Goal: Transaction & Acquisition: Purchase product/service

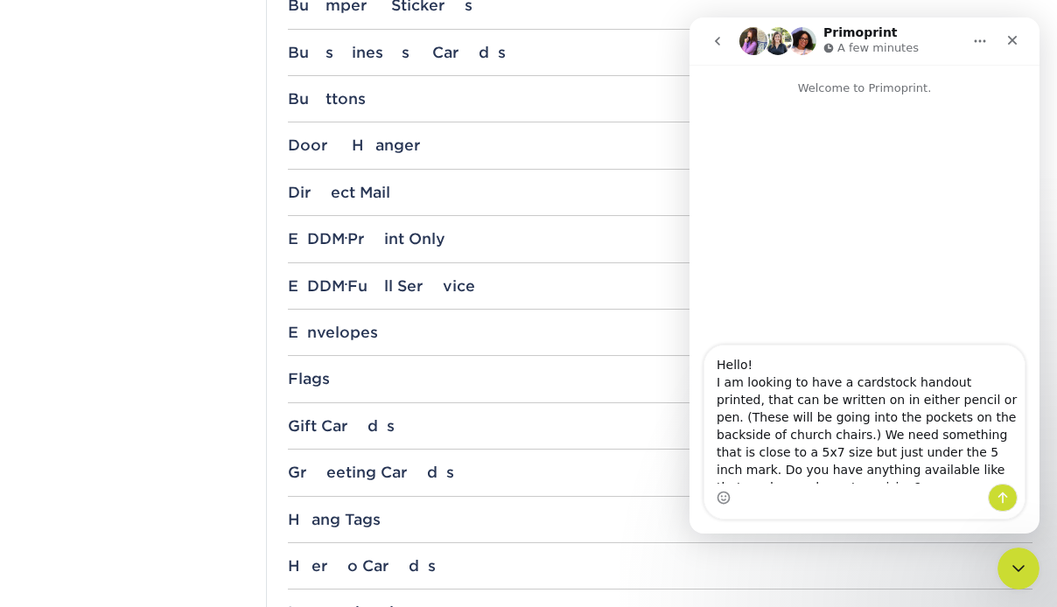
click at [822, 484] on div "Intercom messenger" at bounding box center [864, 498] width 320 height 28
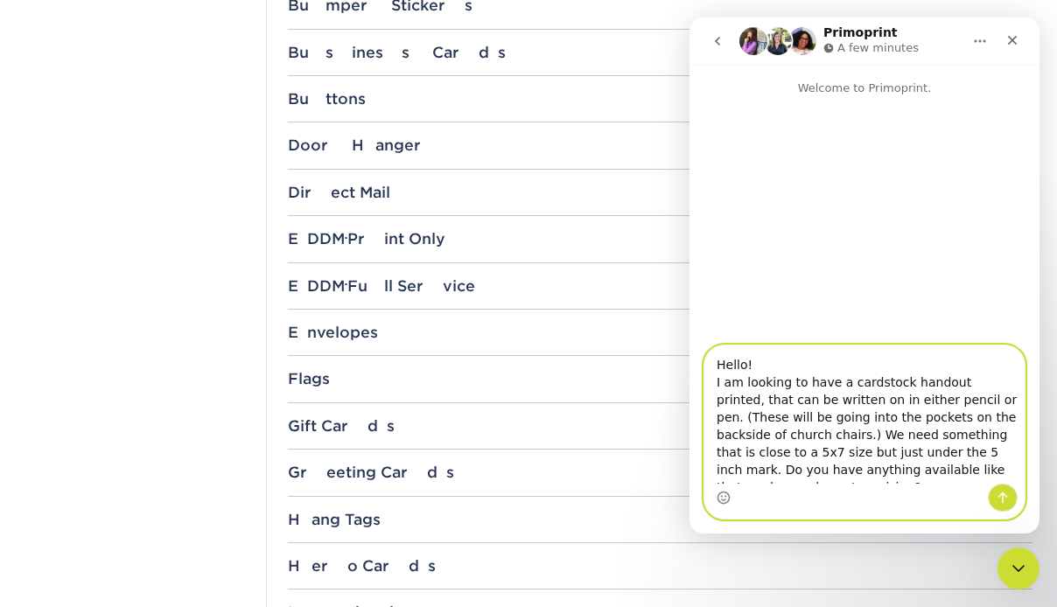
click at [959, 469] on textarea "Hello! I am looking to have a cardstock handout printed, that can be written on…" at bounding box center [864, 415] width 320 height 138
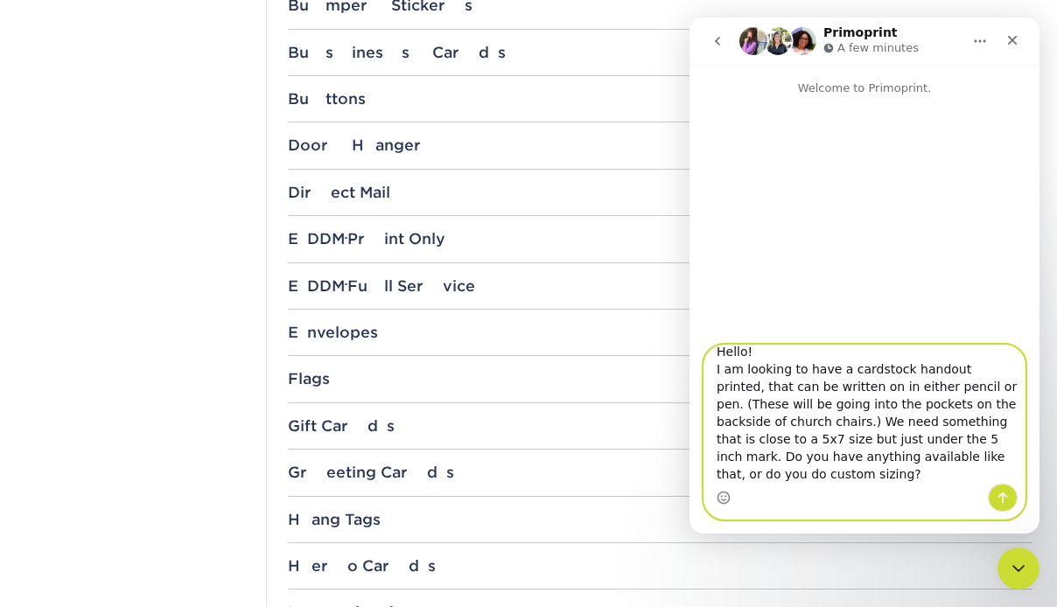
scroll to position [17, 0]
click at [766, 472] on textarea "Hello! I am looking to have a cardstock handout printed, that can be written on…" at bounding box center [864, 415] width 320 height 138
drag, startPoint x: 934, startPoint y: 457, endPoint x: 922, endPoint y: 455, distance: 12.4
click at [922, 455] on textarea "Hello! I am looking to have a cardstock handout printed, that can be written on…" at bounding box center [864, 415] width 320 height 138
type textarea "Hello! I am looking to have a cardstock handout printed, that can be written on…"
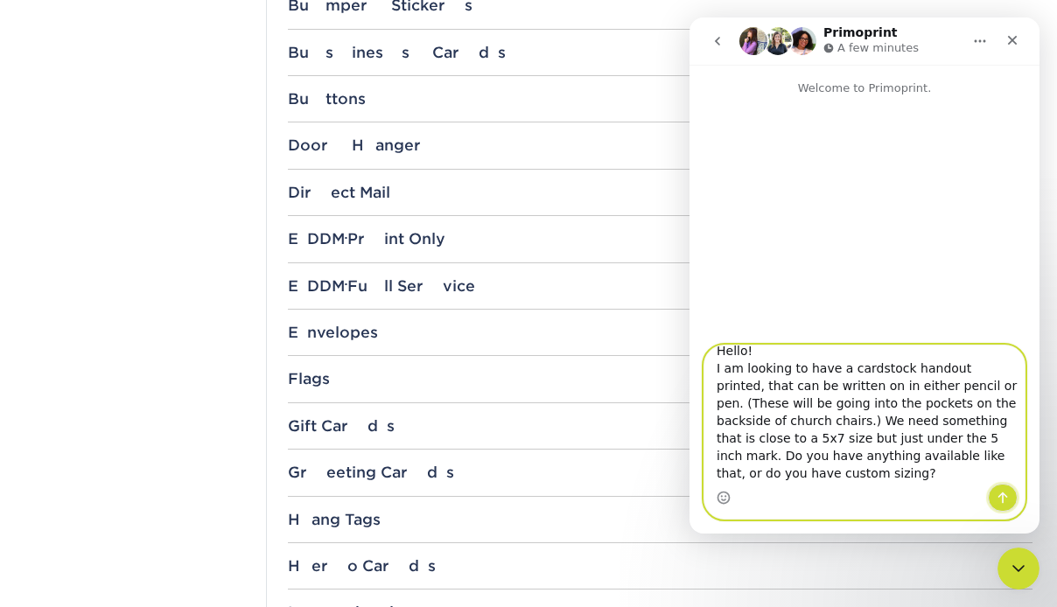
click at [1004, 493] on icon "Send a message…" at bounding box center [1003, 498] width 10 height 11
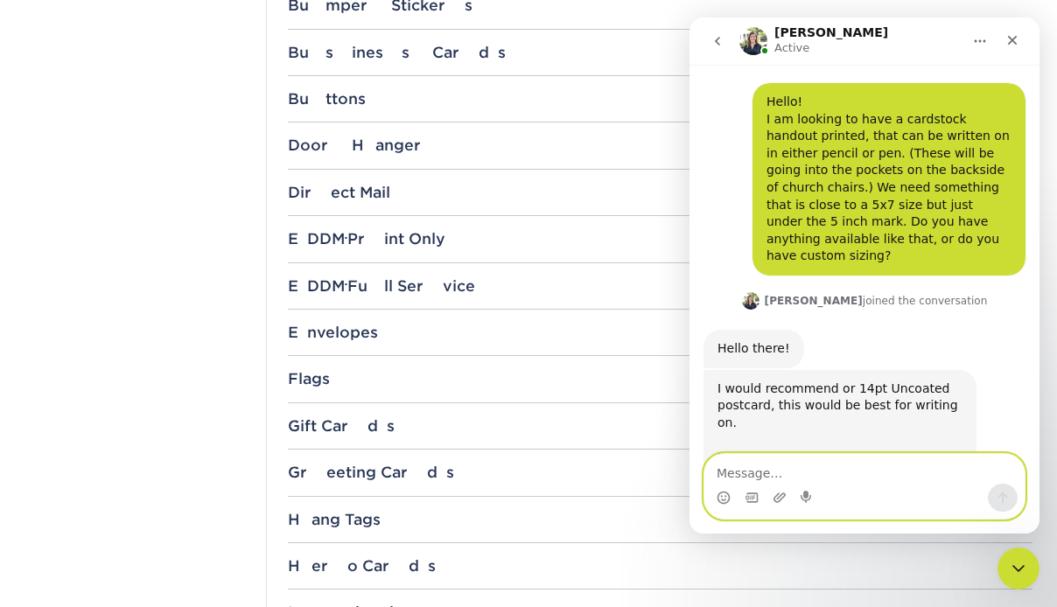
scroll to position [129, 0]
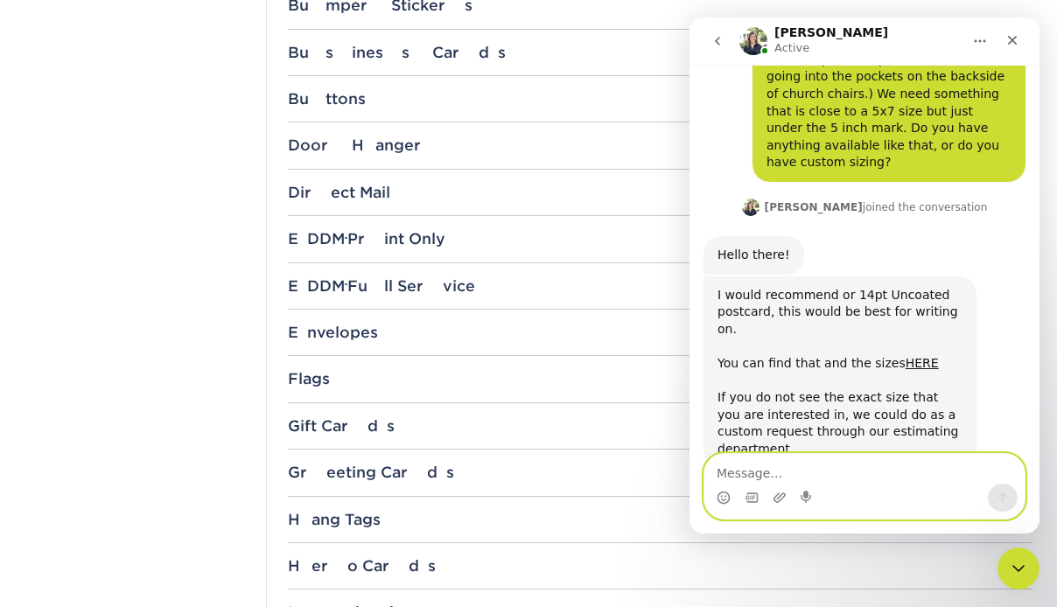
click at [775, 469] on textarea "Message…" at bounding box center [864, 469] width 320 height 30
type textarea "t"
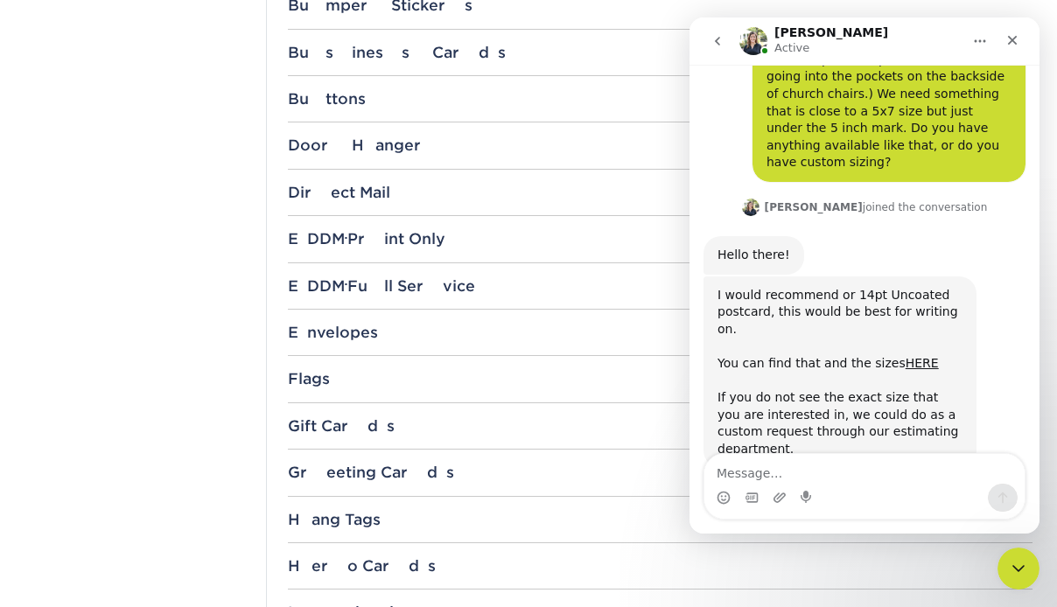
drag, startPoint x: 896, startPoint y: 331, endPoint x: 931, endPoint y: 330, distance: 35.0
click at [931, 330] on div "I would recommend or 14pt Uncoated postcard, this would be best for writing on.…" at bounding box center [839, 372] width 245 height 171
click at [905, 356] on link "HERE" at bounding box center [921, 363] width 33 height 14
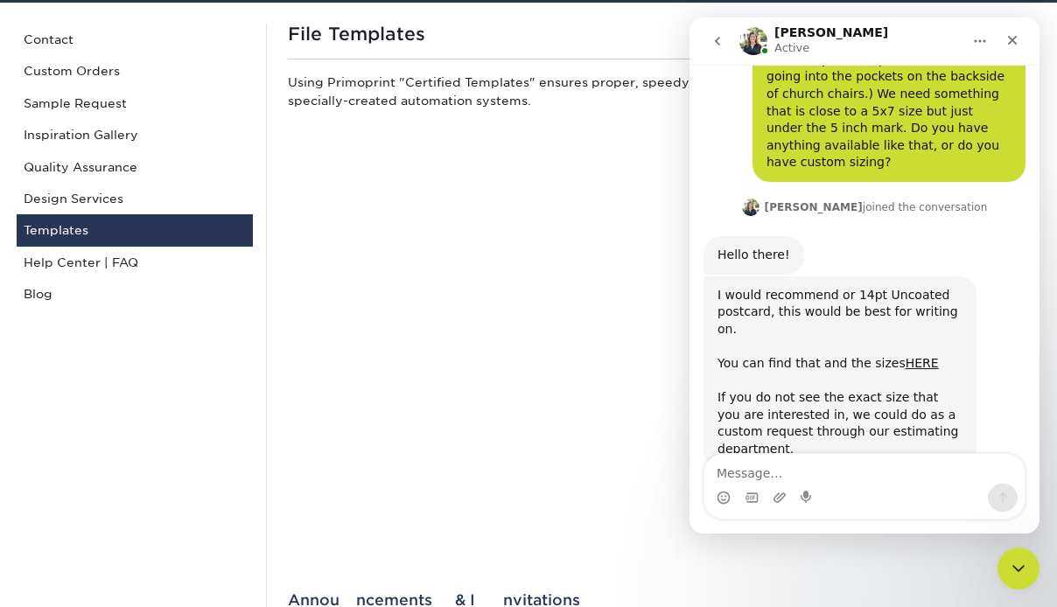
scroll to position [0, 0]
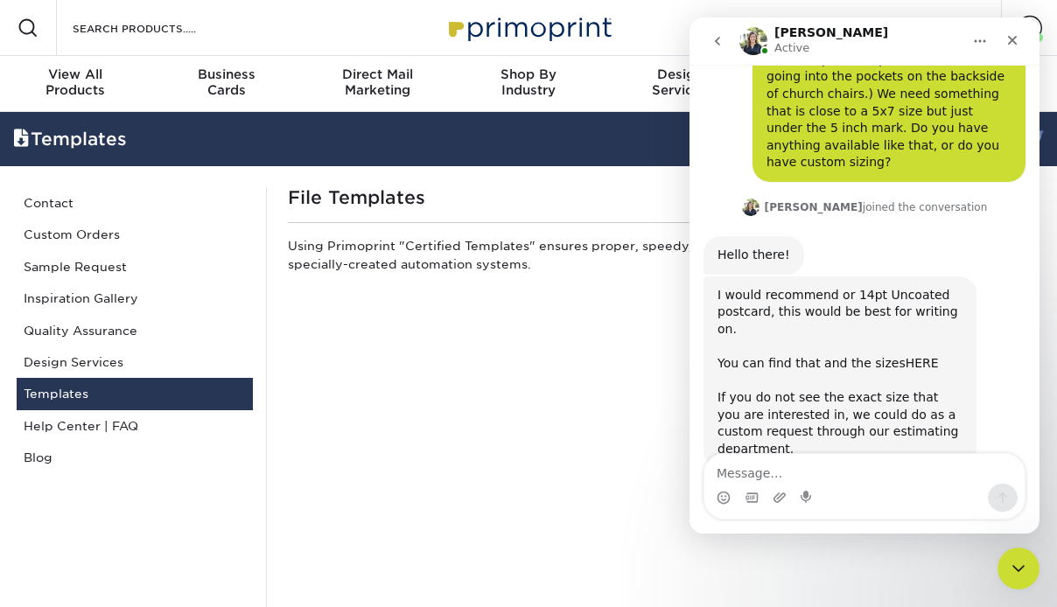
click at [905, 356] on link "HERE" at bounding box center [921, 363] width 33 height 14
click at [927, 329] on div "I would recommend or 14pt Uncoated postcard, this would be best for writing on.…" at bounding box center [839, 372] width 245 height 171
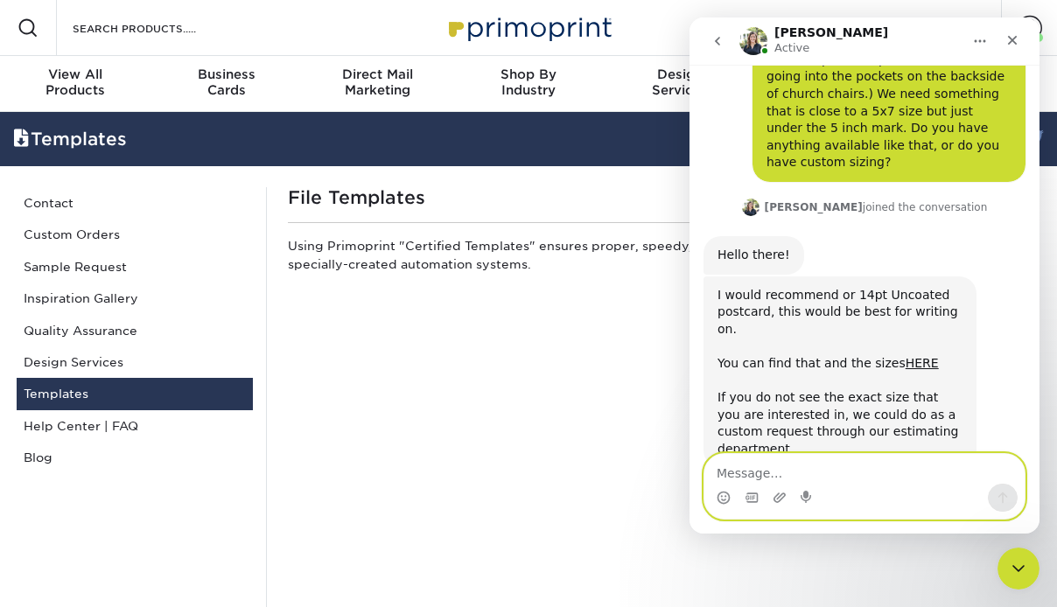
click at [791, 468] on textarea "Message…" at bounding box center [864, 469] width 320 height 30
type textarea "s"
type textarea "awesome! I will take a look."
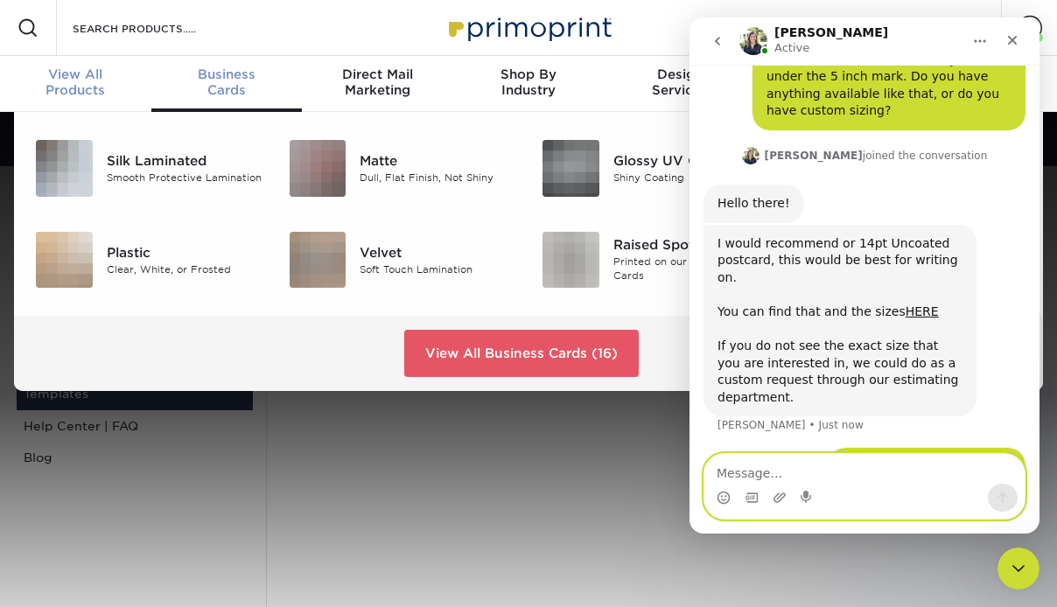
scroll to position [1, 0]
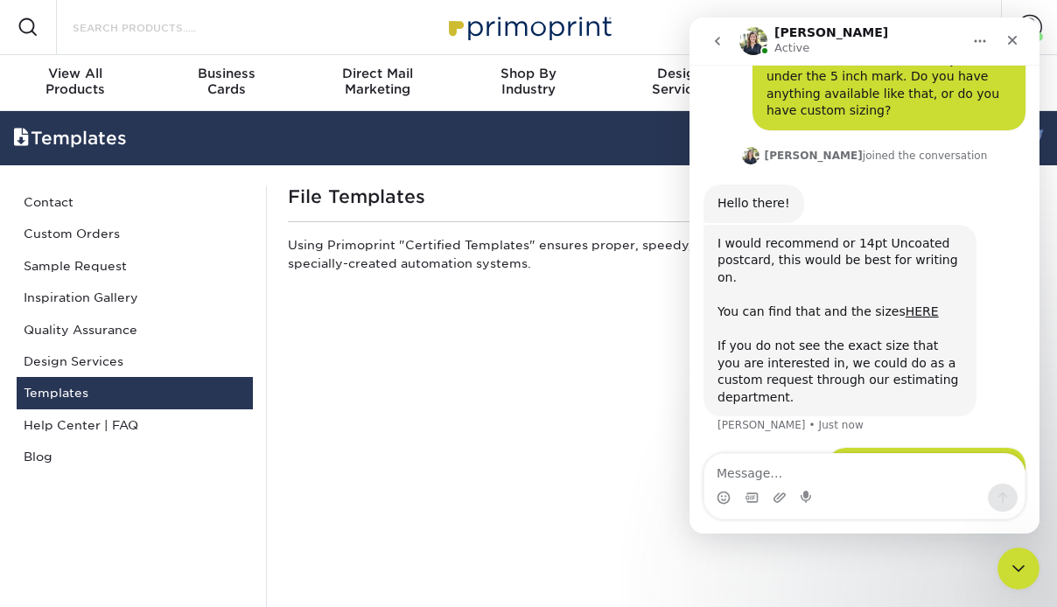
click at [127, 31] on input "Search Products" at bounding box center [156, 27] width 171 height 21
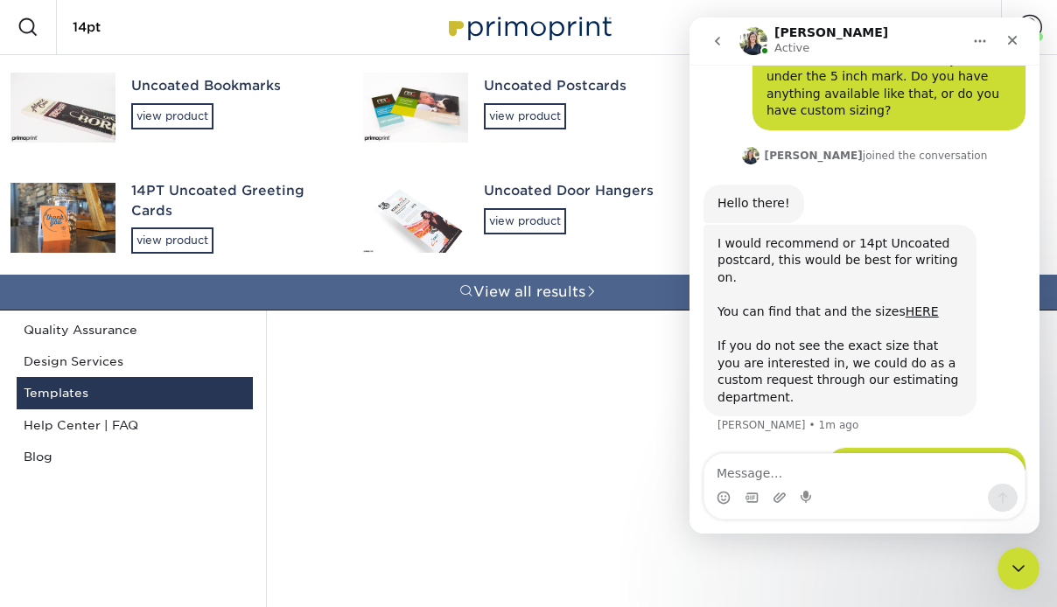
type input "14pt"
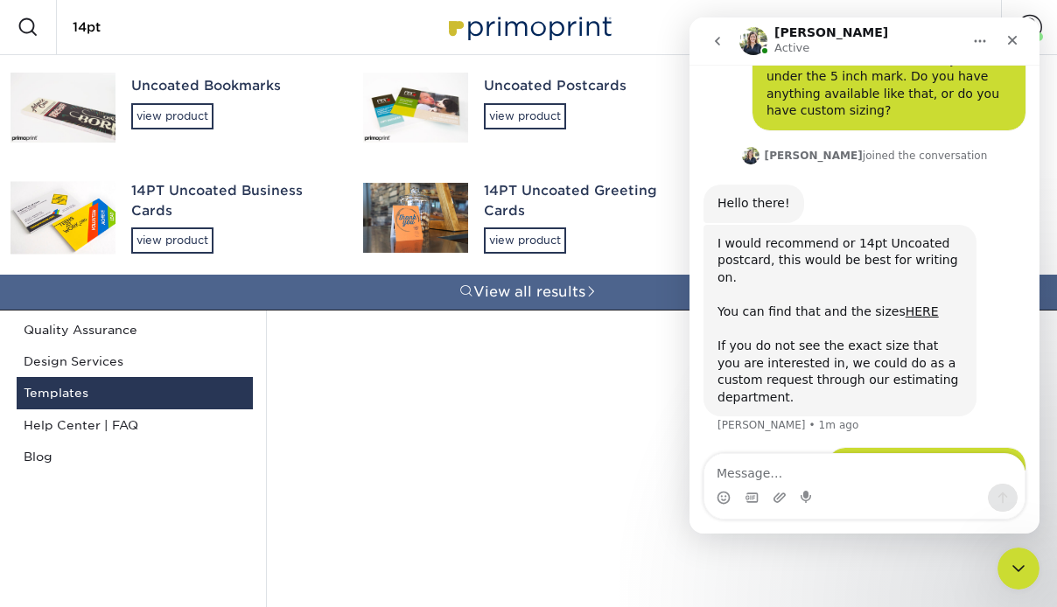
scroll to position [248, 0]
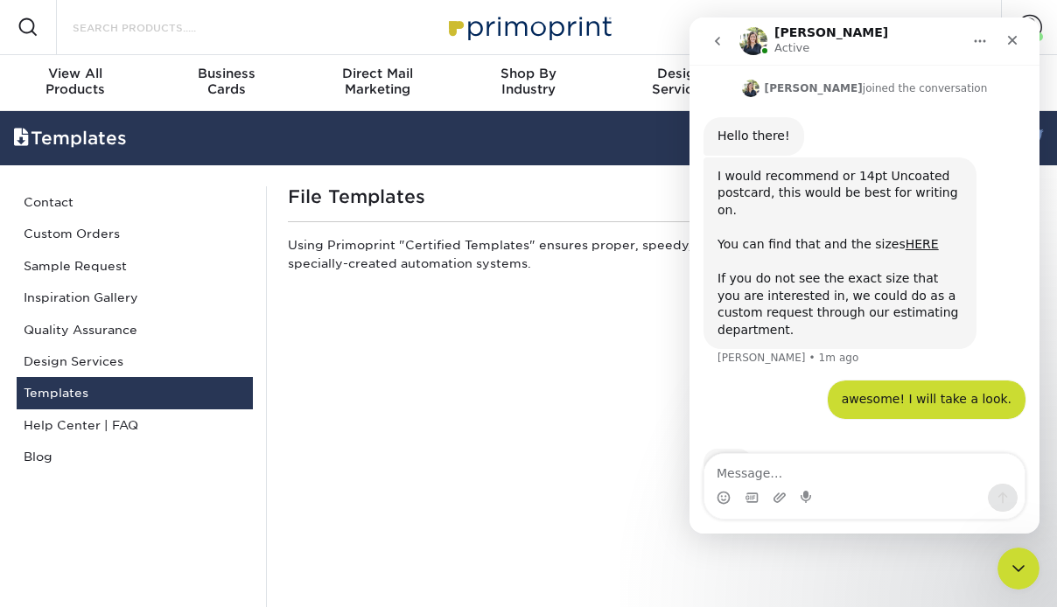
click at [217, 31] on input "Search Products" at bounding box center [156, 27] width 171 height 21
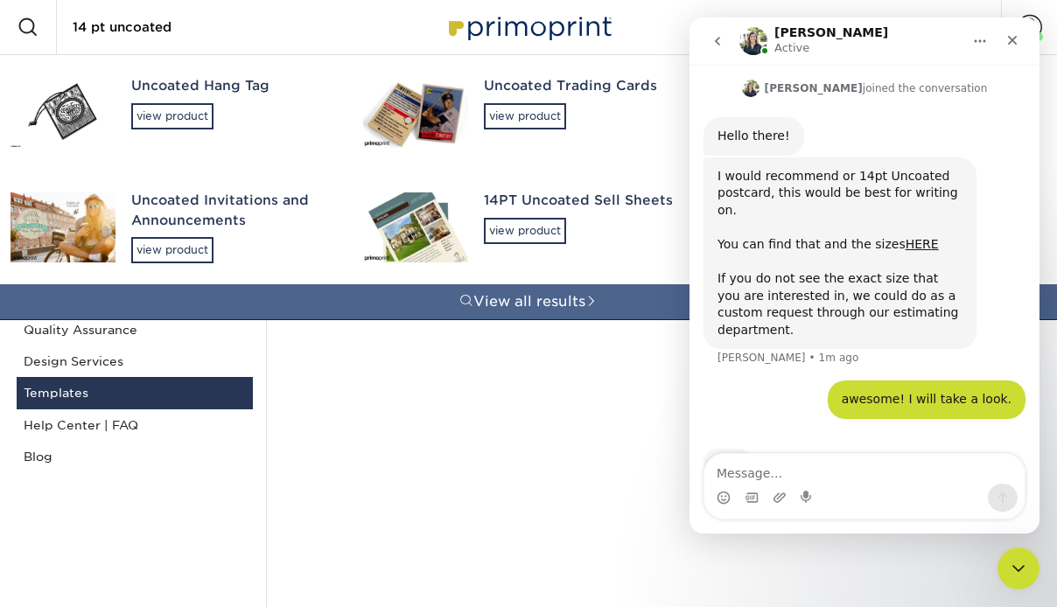
type input "14 pt uncoated"
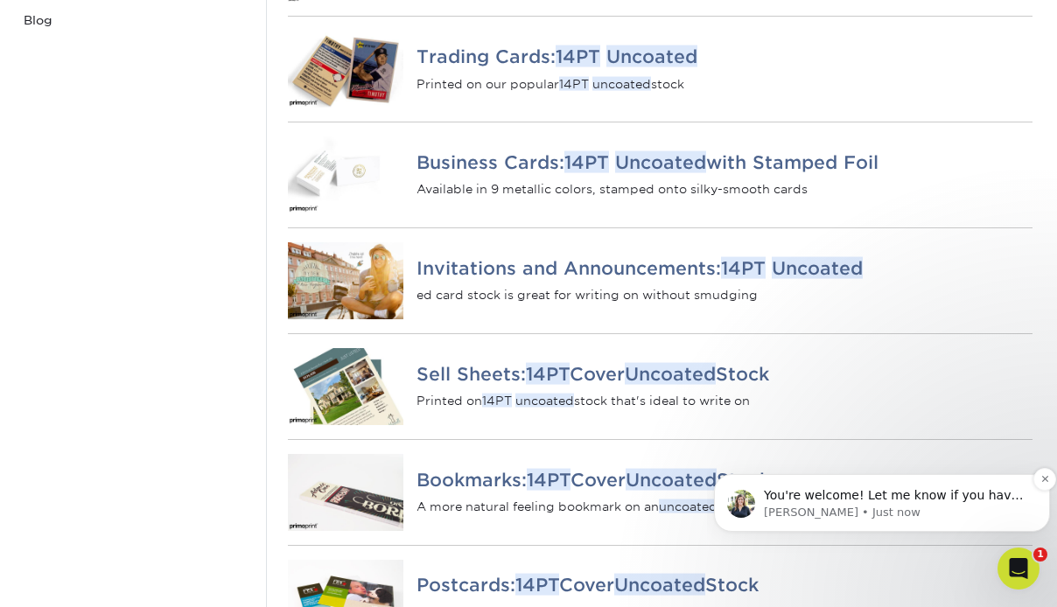
click at [903, 491] on p "You're welcome! Let me know if you have any questions when you are reviewing th…" at bounding box center [896, 495] width 264 height 17
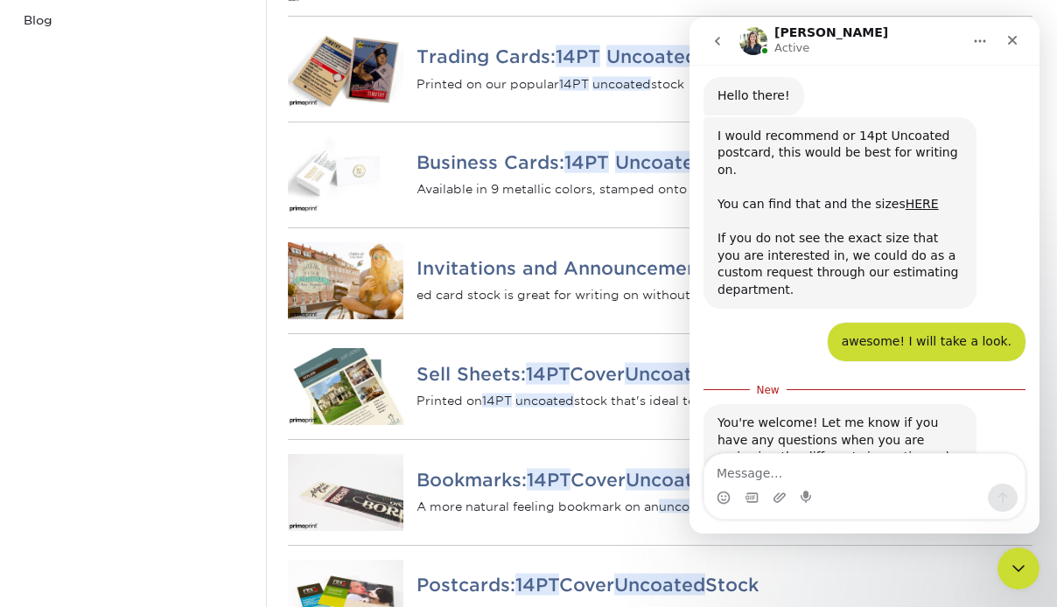
scroll to position [296, 0]
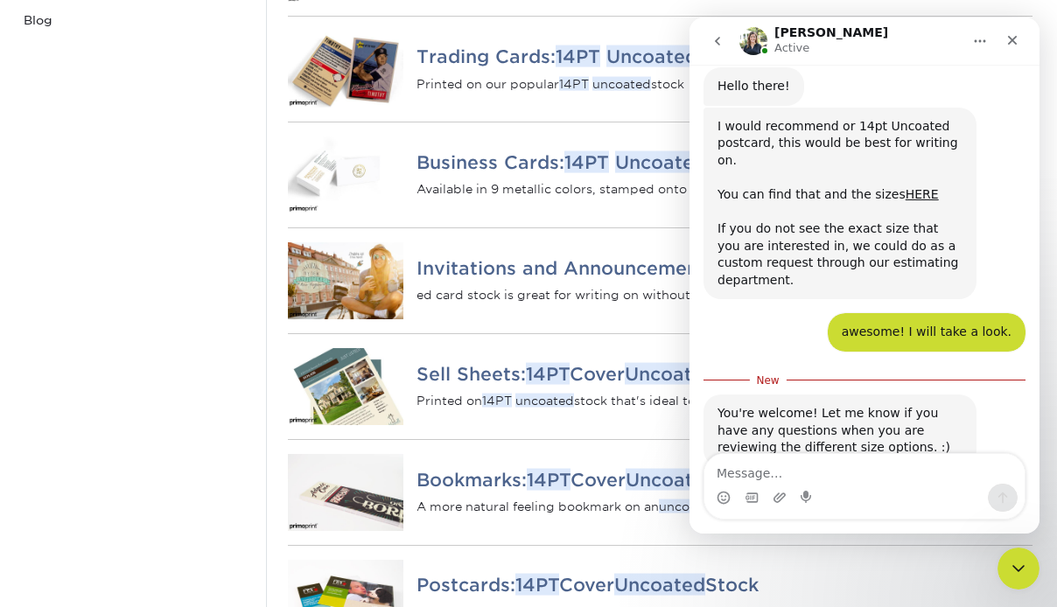
click at [763, 474] on textarea "Message…" at bounding box center [864, 469] width 320 height 30
type textarea "will do, thank you."
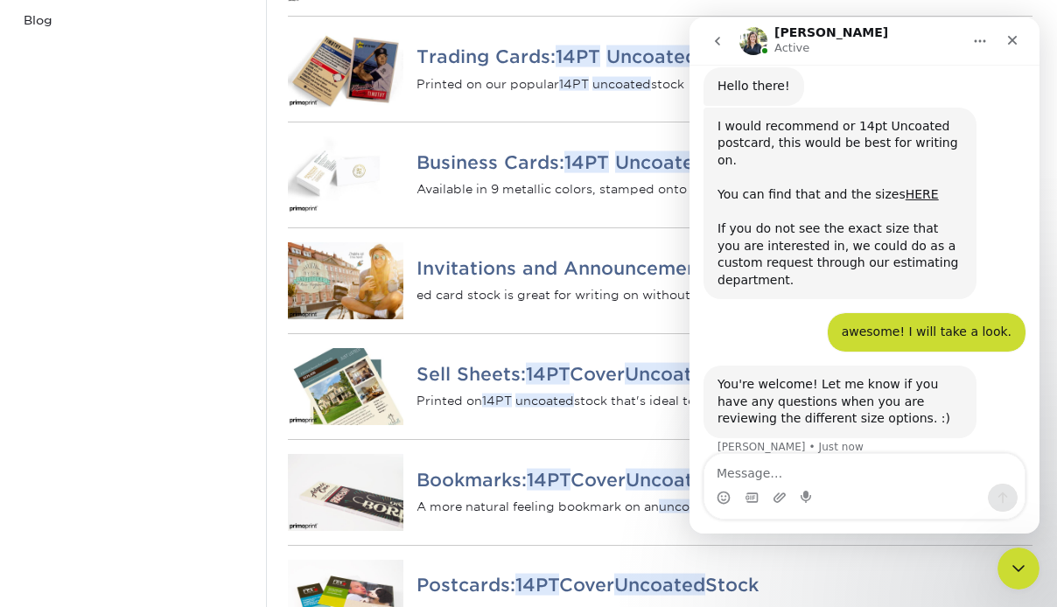
scroll to position [318, 0]
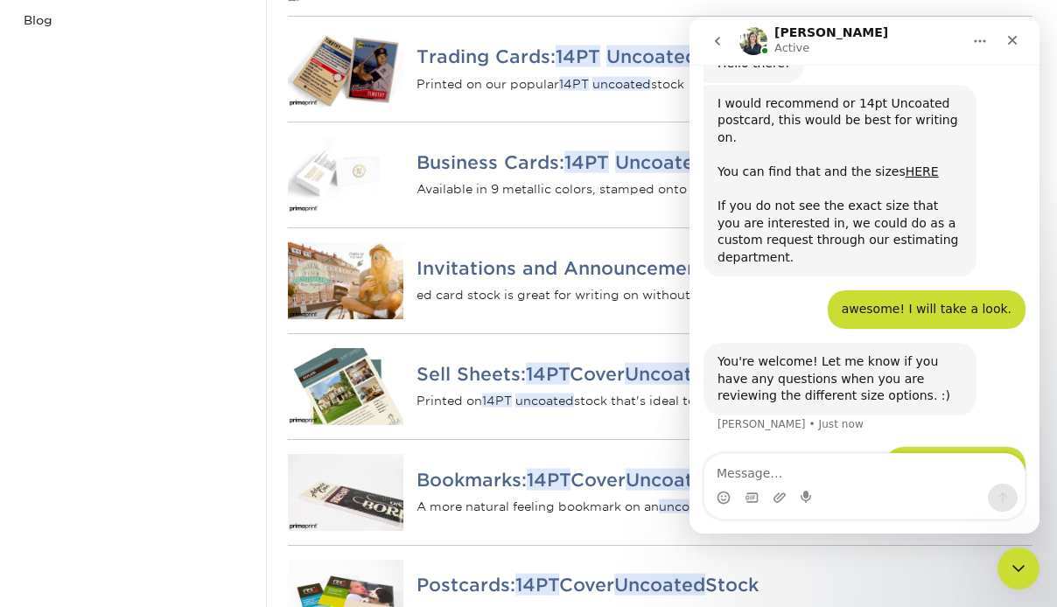
click at [246, 369] on div "Search Contact Custom Orders Sample Request Inspiration Gallery Quality Assuran…" at bounding box center [134, 503] width 262 height 1506
click at [550, 363] on div "Sell Sheets: 14PT Cover Uncoated Stock Printed on 14PT uncoated stock that's id…" at bounding box center [724, 386] width 642 height 105
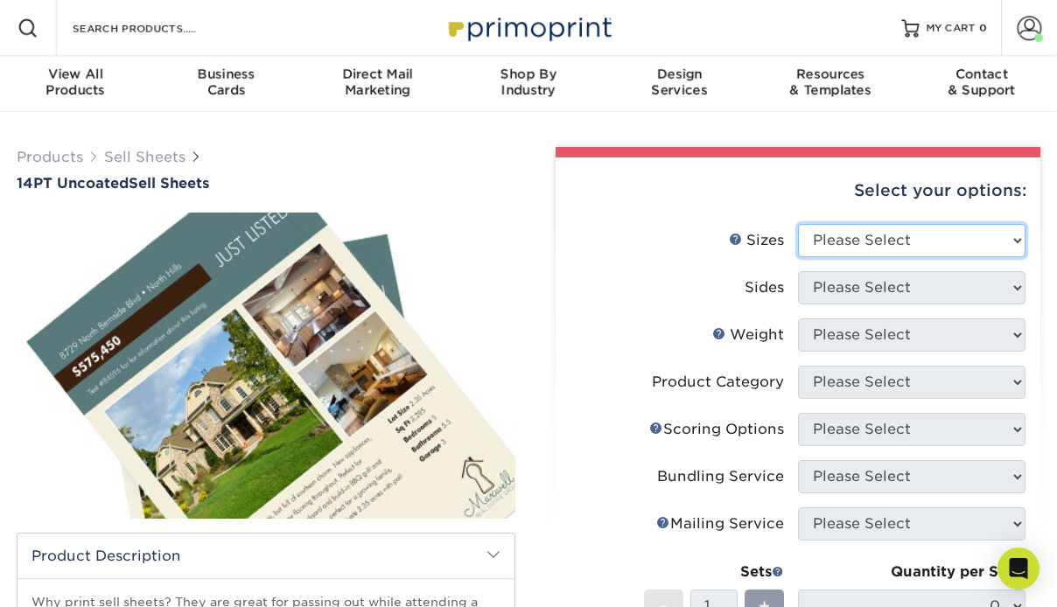
click at [983, 234] on select "Please Select 6" x 18" 7" x 12" 8" x 10" 8.5" x 11" 8.5" x 14" 9" x 12" 9" x 18…" at bounding box center [911, 240] width 227 height 33
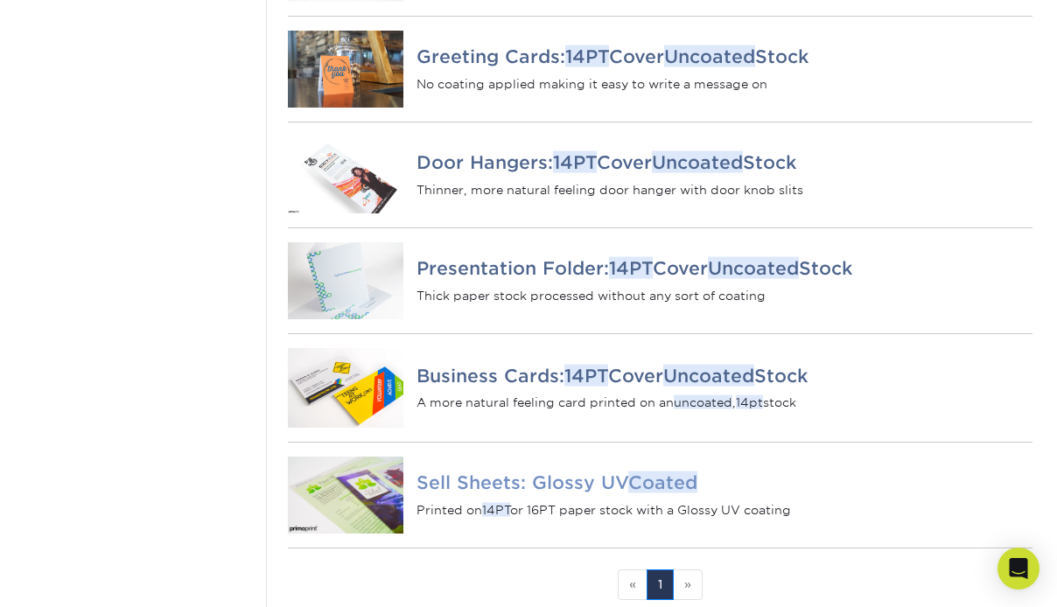
scroll to position [787, 0]
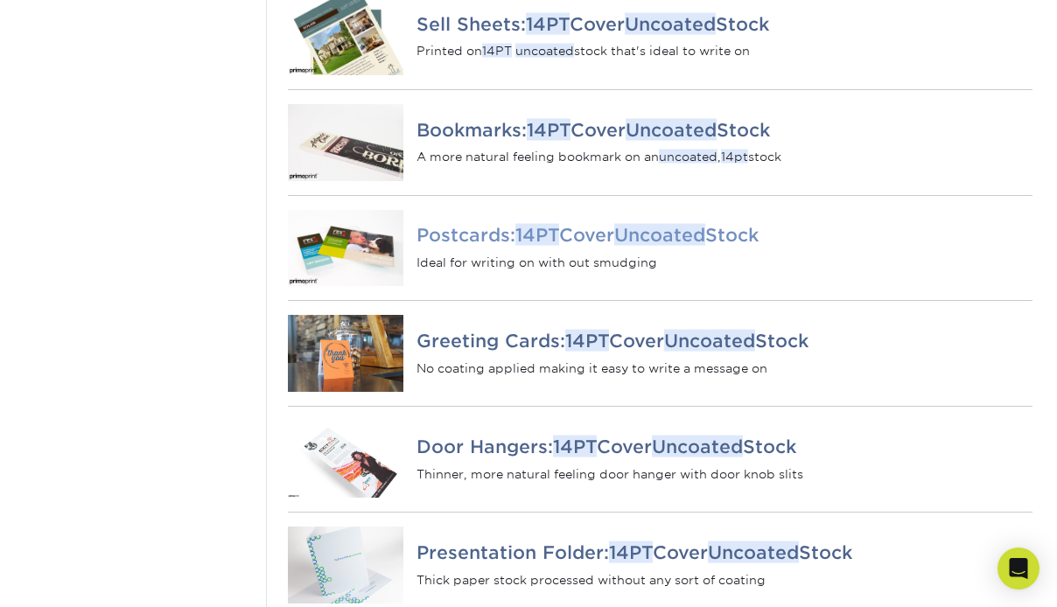
click at [584, 246] on h4 "Postcards: 14PT Cover Uncoated Stock" at bounding box center [724, 235] width 616 height 21
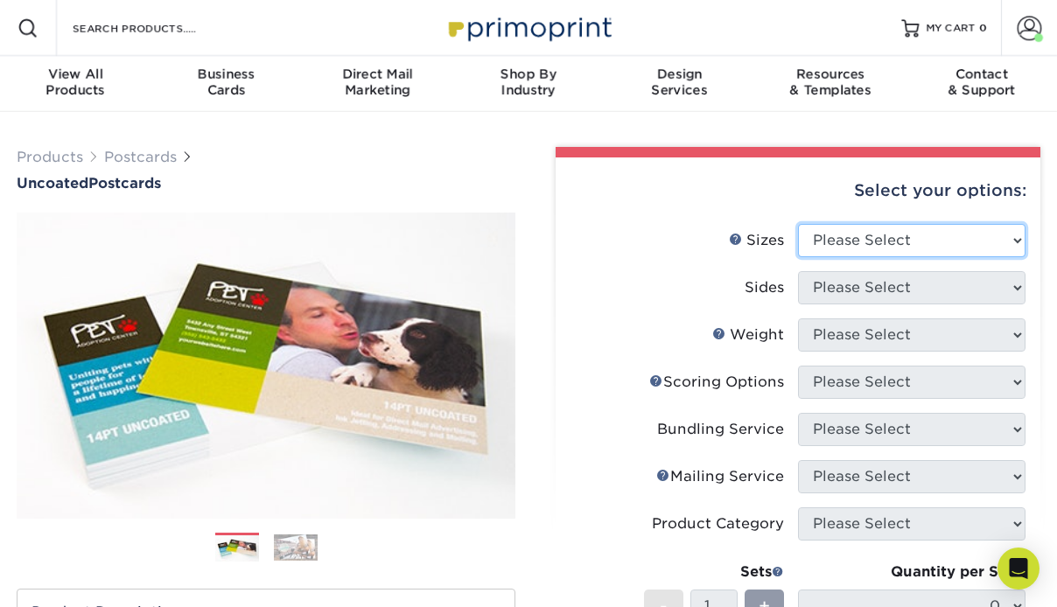
click at [892, 244] on select "Please Select 1.5" x 7" 2" x 8" 2.12" x 5.5" 2.75" x 4.25" 2.75" x 8.5" 3" x 4"…" at bounding box center [911, 240] width 227 height 33
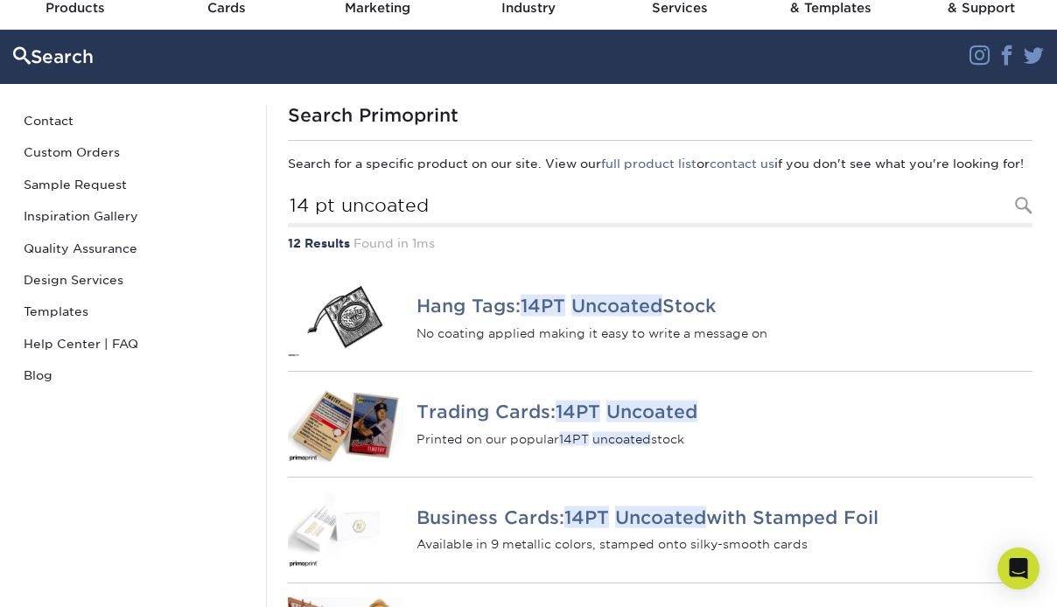
scroll to position [350, 0]
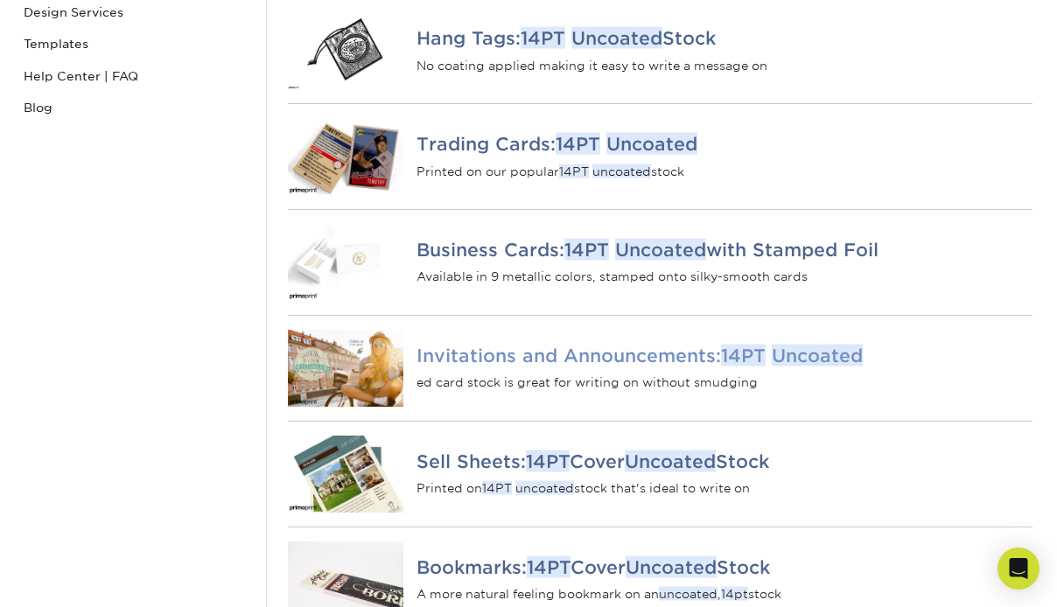
click at [651, 366] on h4 "Invitations and Announcements: 14PT Uncoated" at bounding box center [724, 355] width 616 height 21
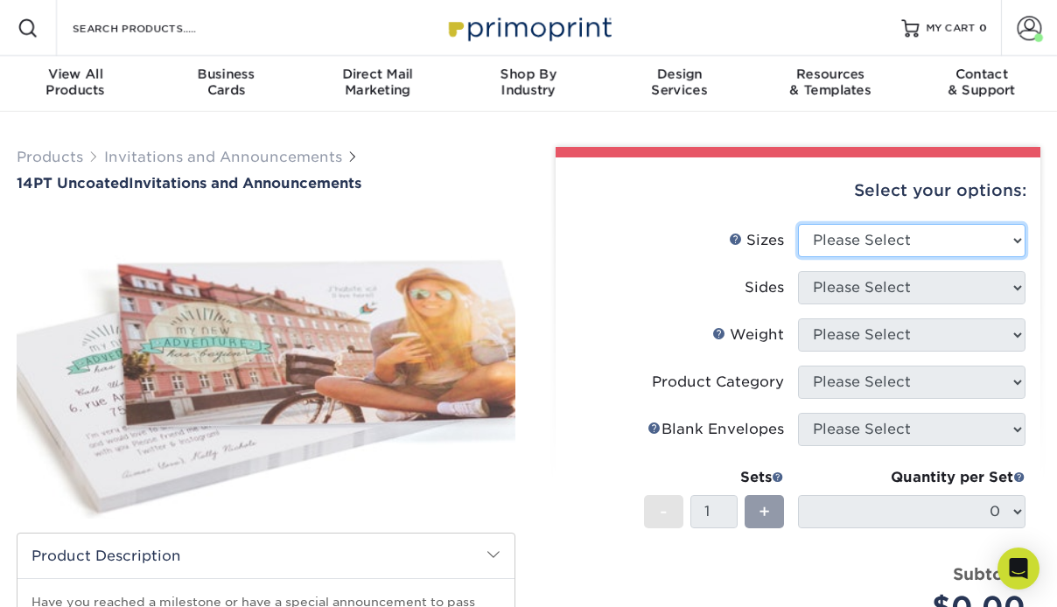
click at [920, 248] on select "Please Select 4.25" x 5.5" 4.25" x 6" 5" x 7" 5.5" x 8.5" 6" x 6"" at bounding box center [911, 240] width 227 height 33
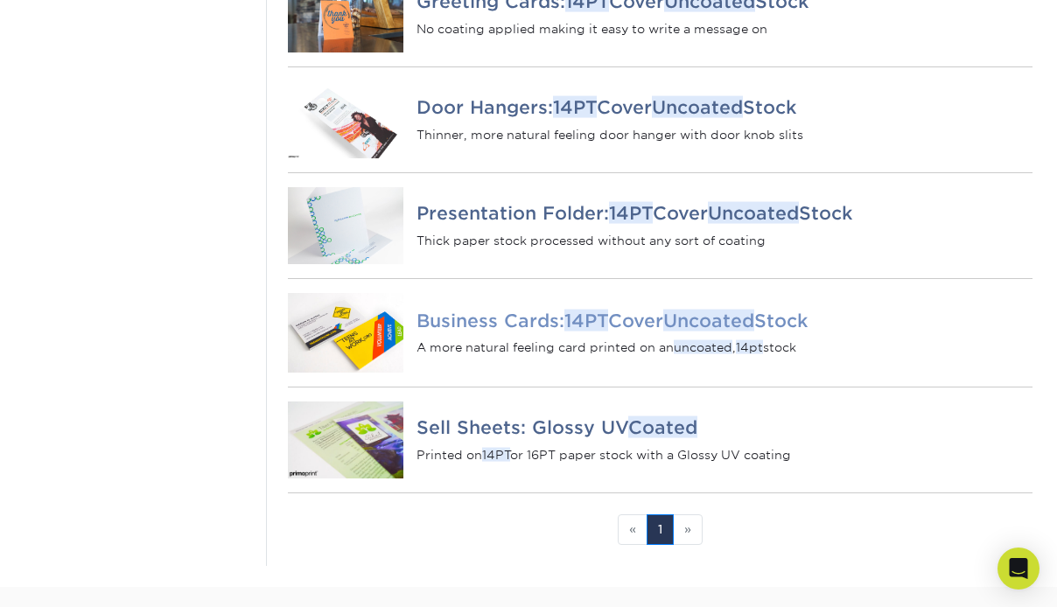
scroll to position [1137, 0]
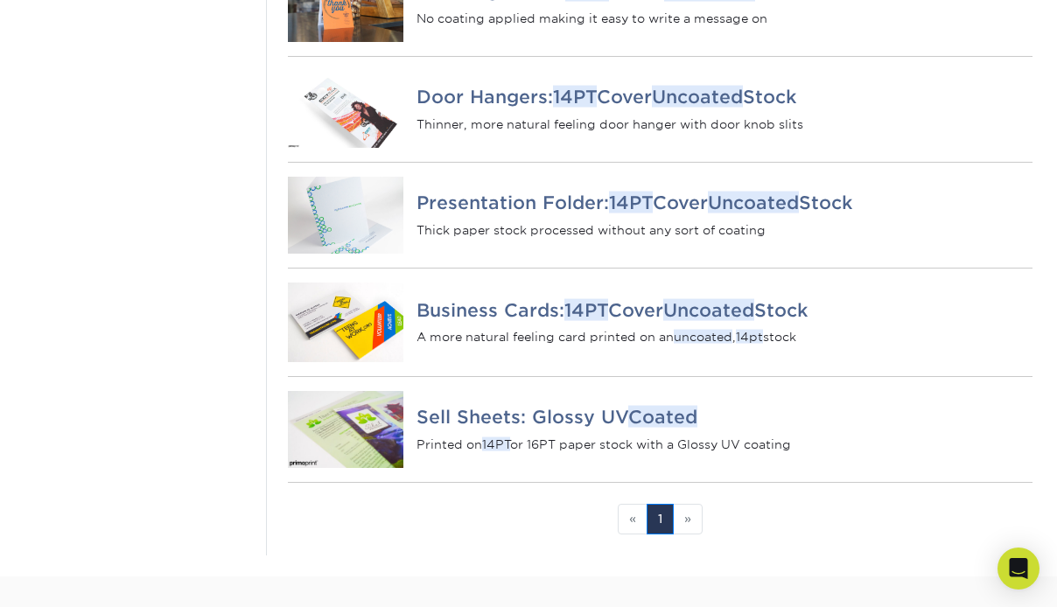
click at [687, 535] on li "» Next" at bounding box center [688, 519] width 29 height 31
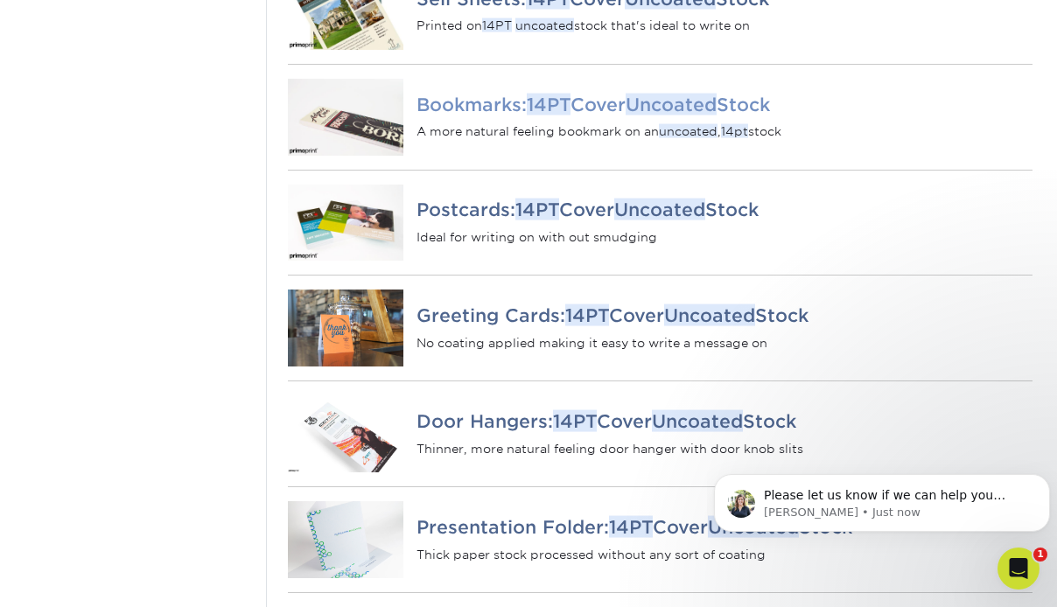
scroll to position [787, 0]
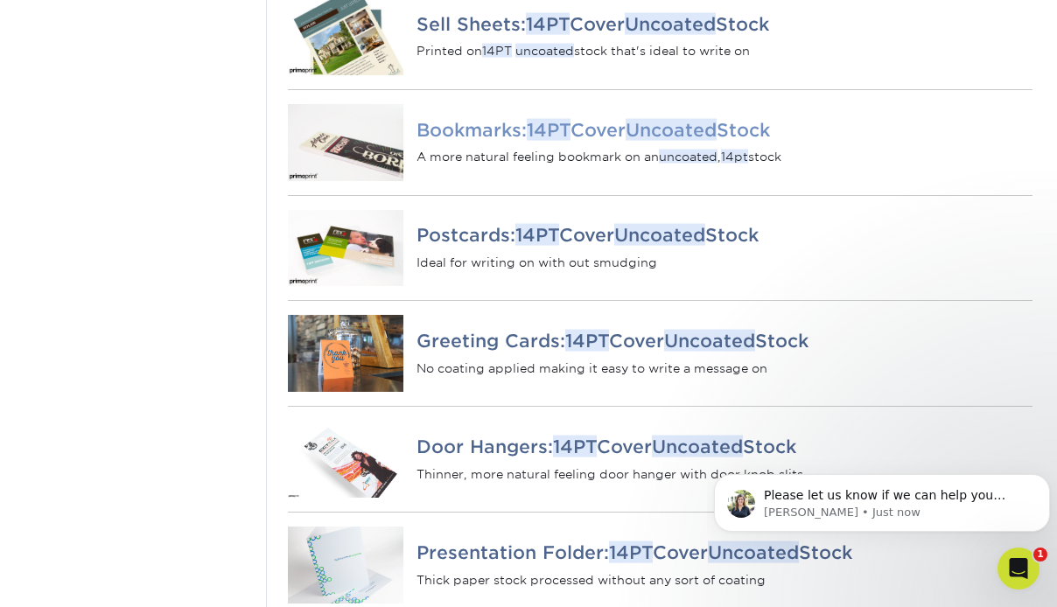
click at [497, 140] on h4 "Bookmarks: 14PT Cover Uncoated Stock" at bounding box center [724, 129] width 616 height 21
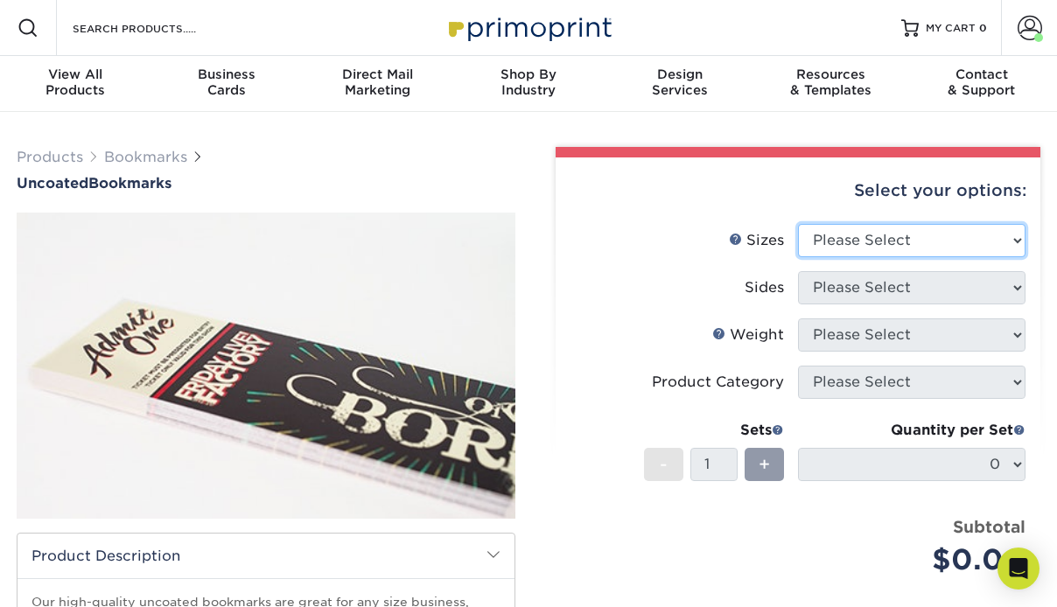
click at [898, 230] on select "Please Select 1.5" x 7" 2" x 8"" at bounding box center [911, 240] width 227 height 33
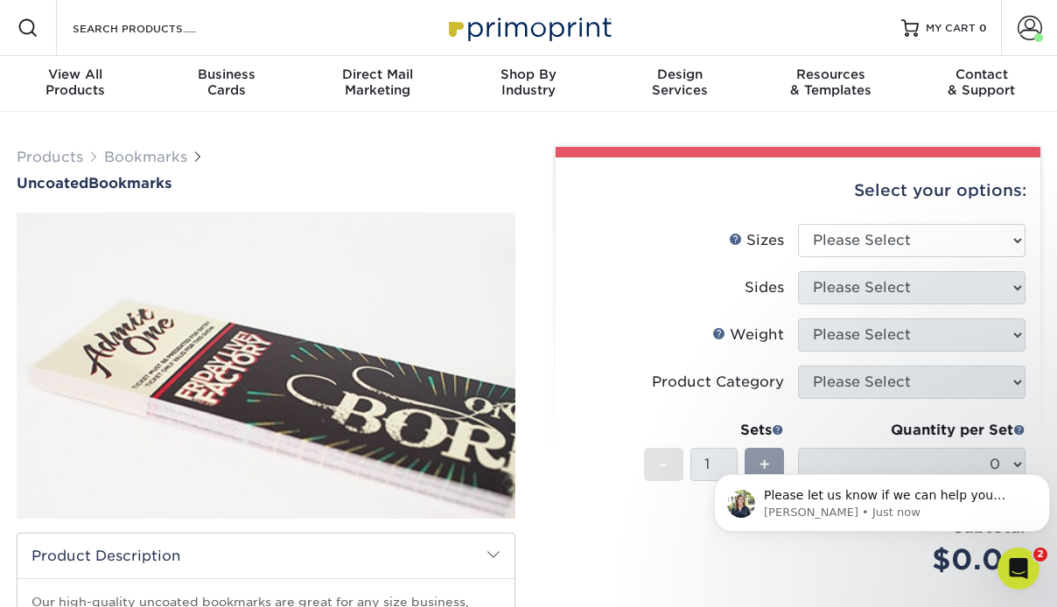
click at [600, 217] on div "Select your options:" at bounding box center [798, 190] width 457 height 66
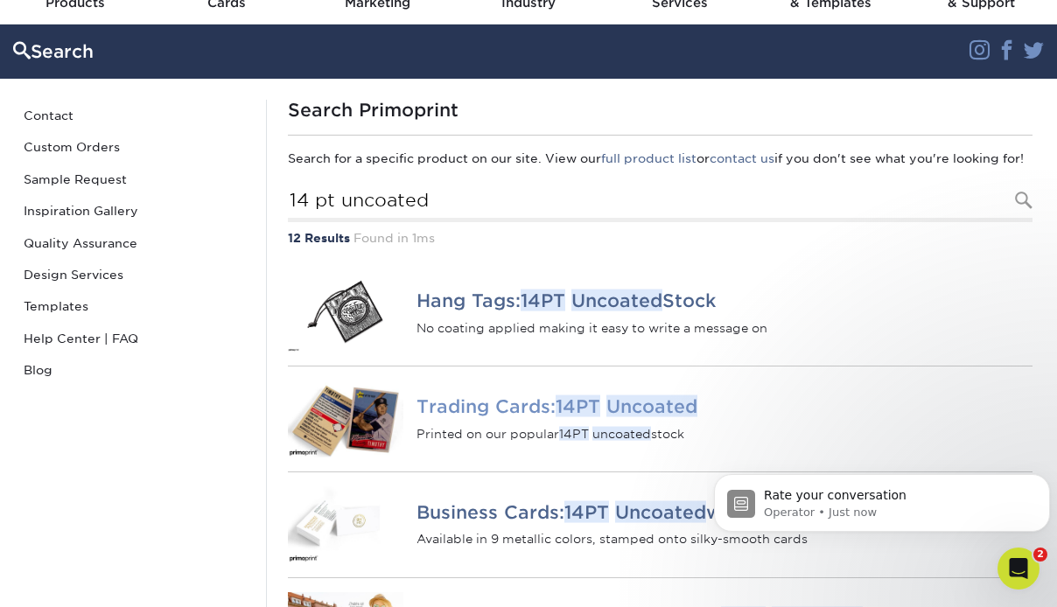
click at [577, 417] on em "14PT" at bounding box center [578, 406] width 45 height 22
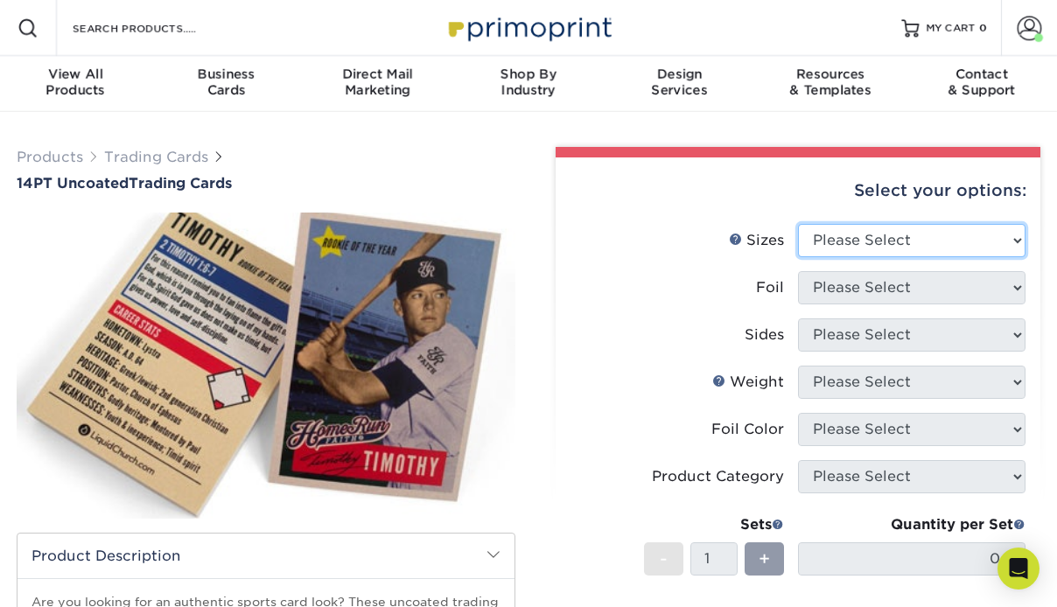
click at [948, 229] on select "Please Select 2.5" x 3.5"" at bounding box center [911, 240] width 227 height 33
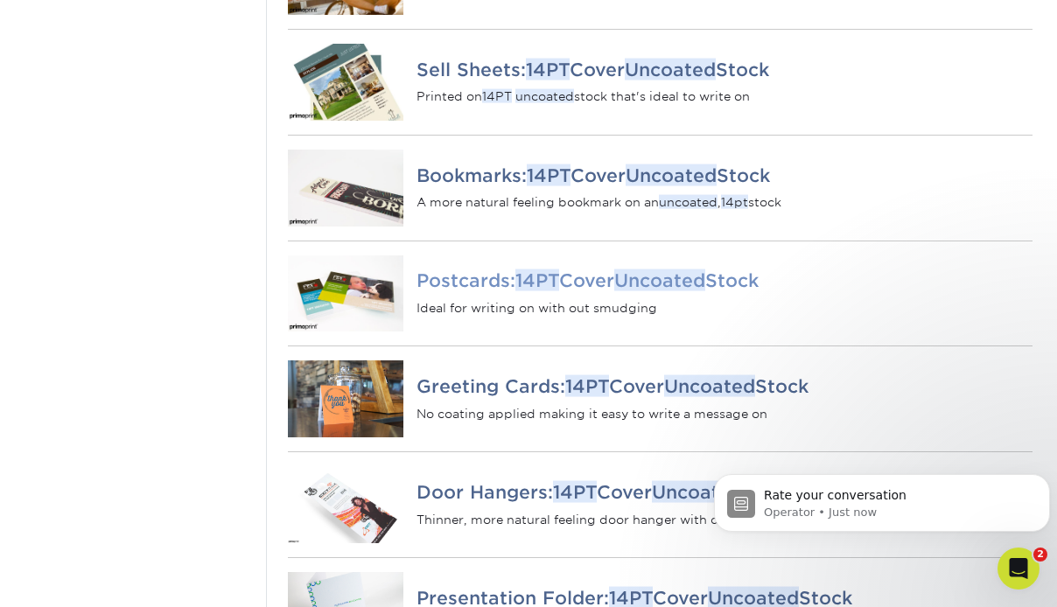
scroll to position [787, 0]
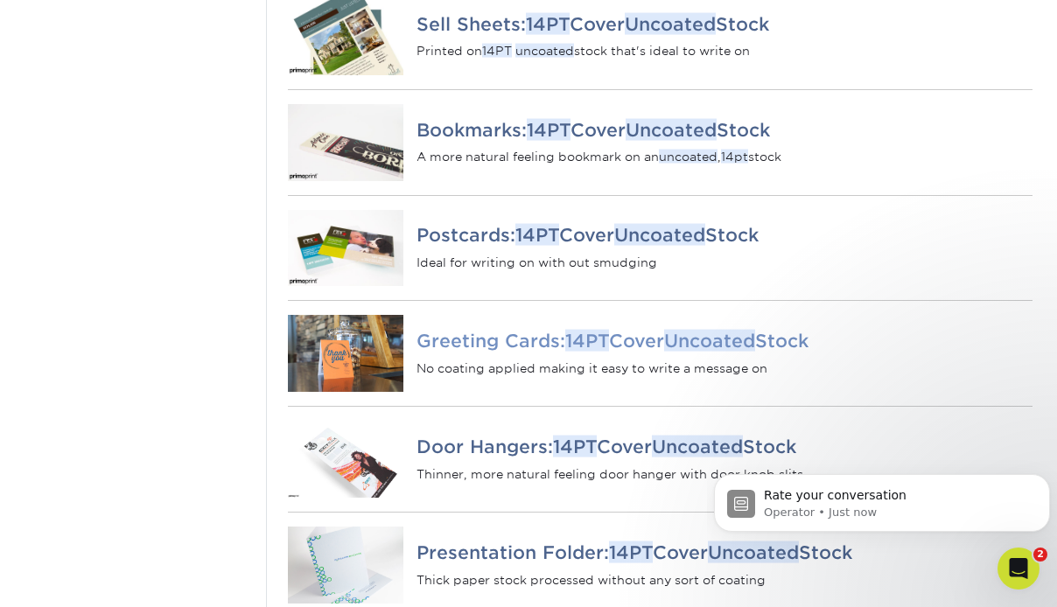
click at [518, 352] on h4 "Greeting Cards: 14PT Cover Uncoated Stock" at bounding box center [724, 341] width 616 height 21
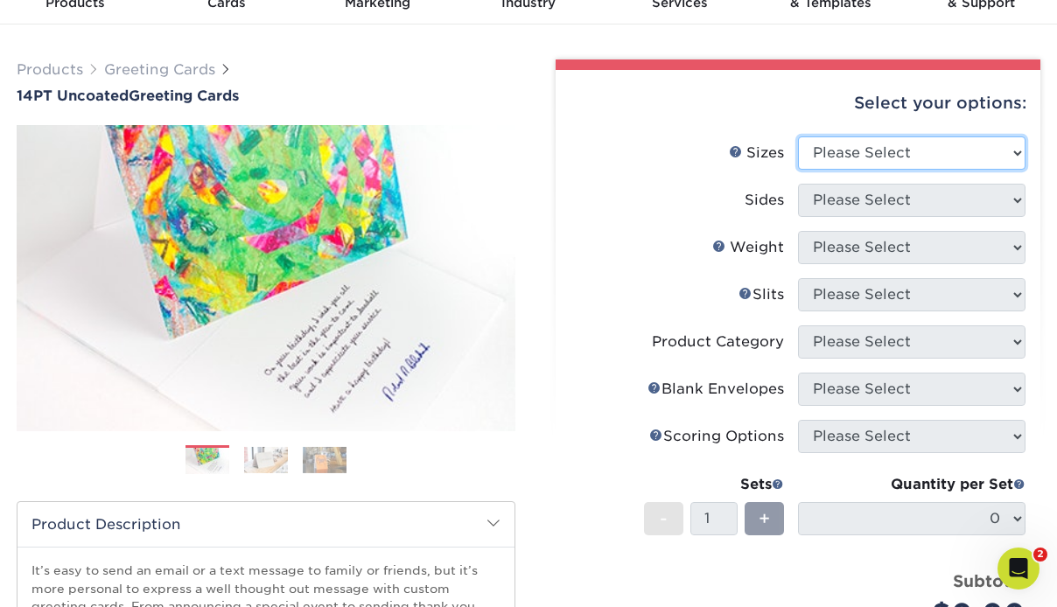
click at [939, 153] on select "Please Select 4.25" x 11" 5.5" x 8.5" 6" x 9" 6" x 12" 7" x 10" 8.5" x 11"" at bounding box center [911, 152] width 227 height 33
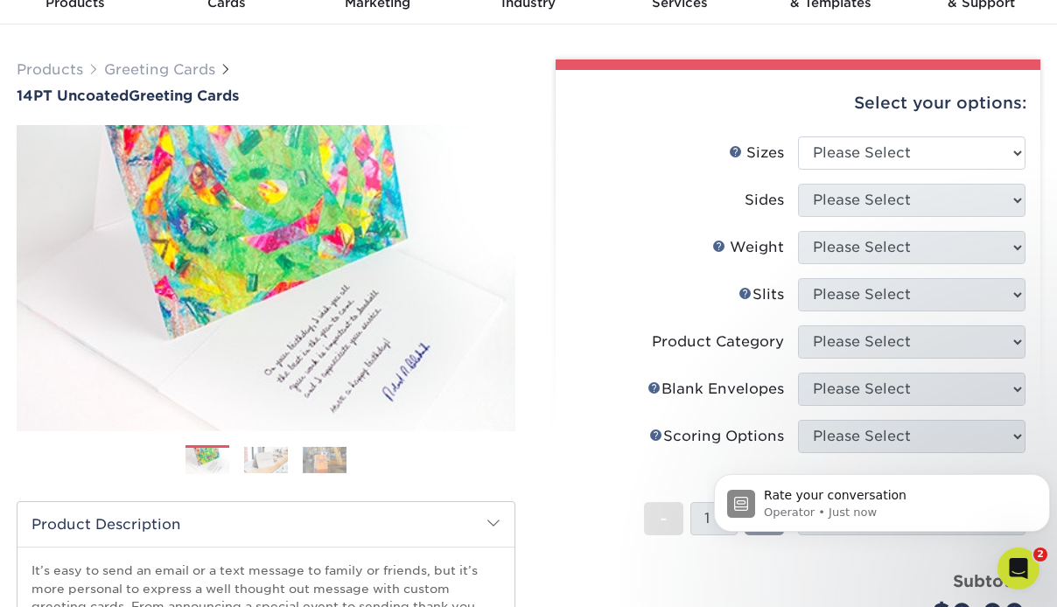
click at [539, 150] on div "Select your options: Sizes Help Sizes Please Select 4.25" x 11" 6" x 9" -" at bounding box center [790, 484] width 525 height 850
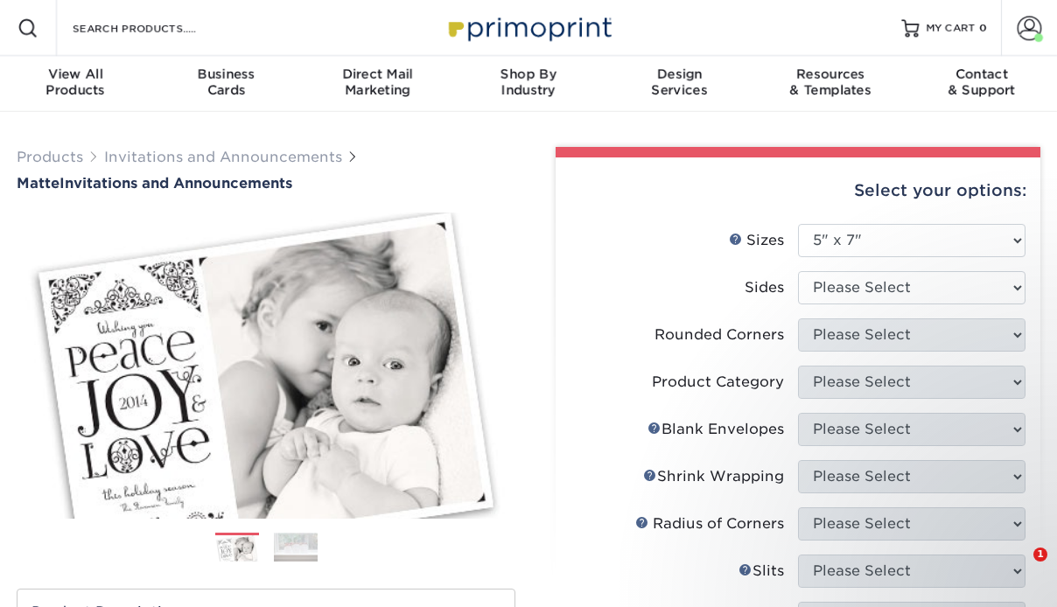
select select "5.00x7.00"
select select
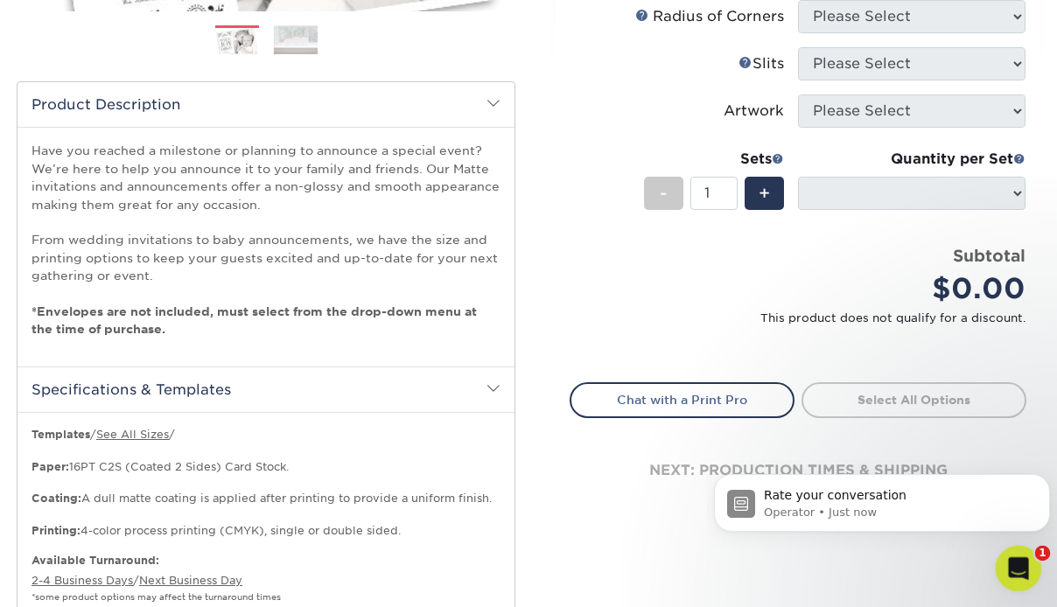
click at [1010, 566] on icon "Open Intercom Messenger" at bounding box center [1016, 566] width 29 height 29
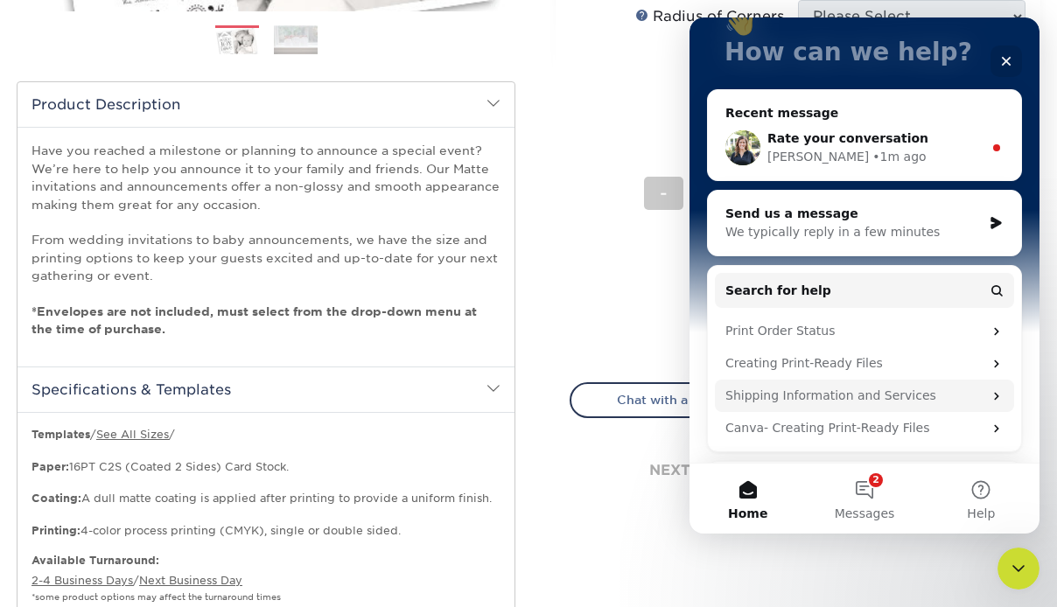
scroll to position [223, 0]
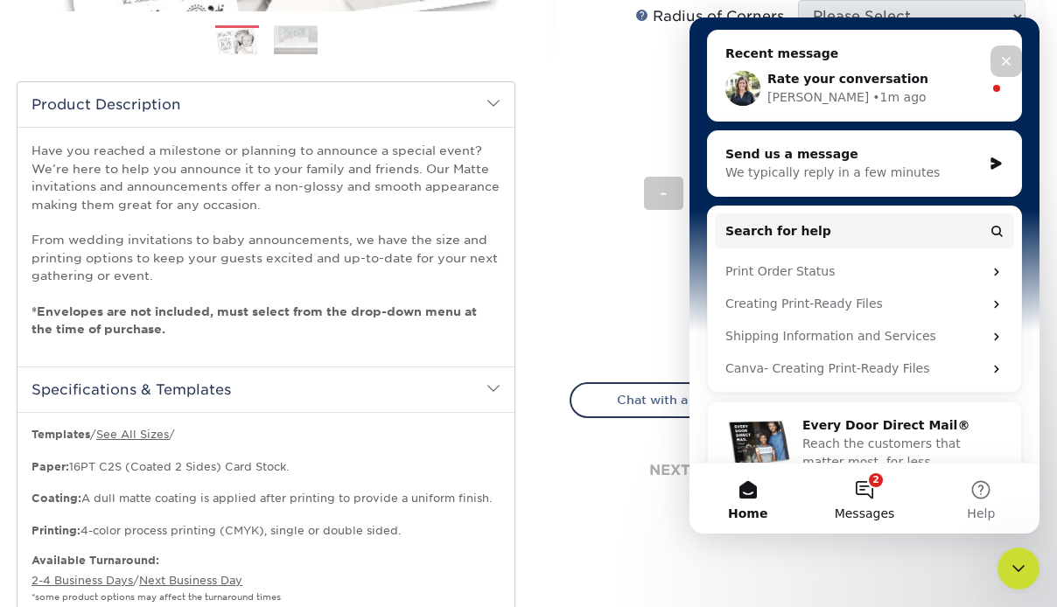
click at [864, 479] on button "2 Messages" at bounding box center [864, 499] width 116 height 70
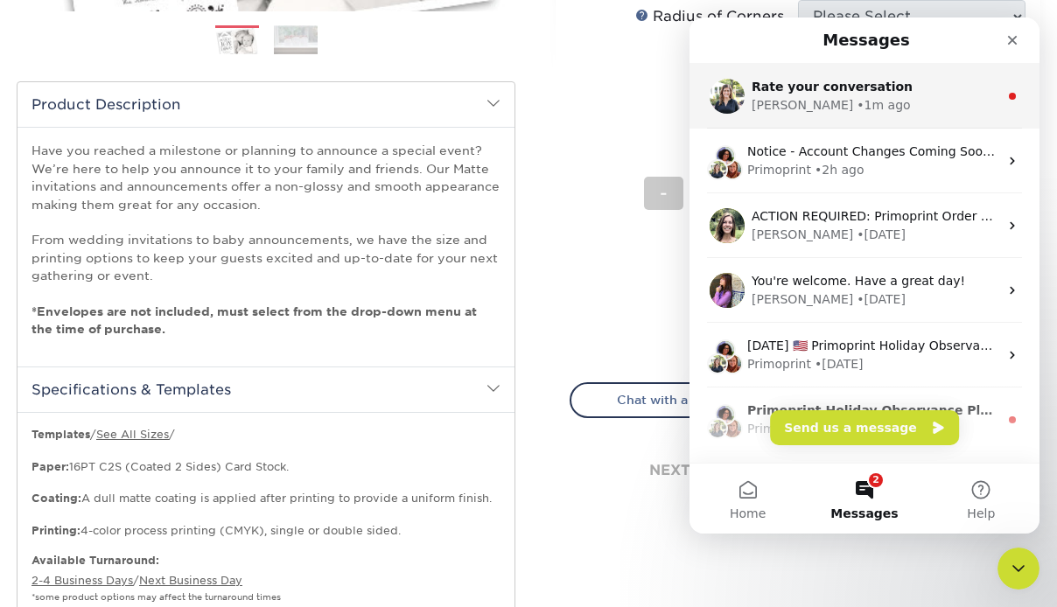
click at [874, 101] on div "[PERSON_NAME] • 1m ago" at bounding box center [875, 105] width 247 height 18
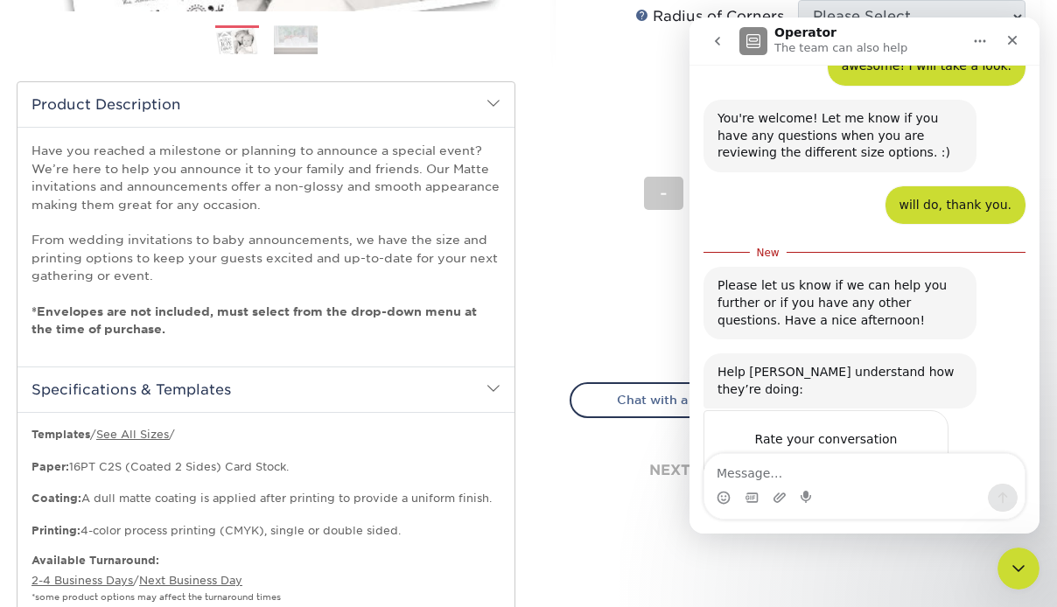
scroll to position [574, 0]
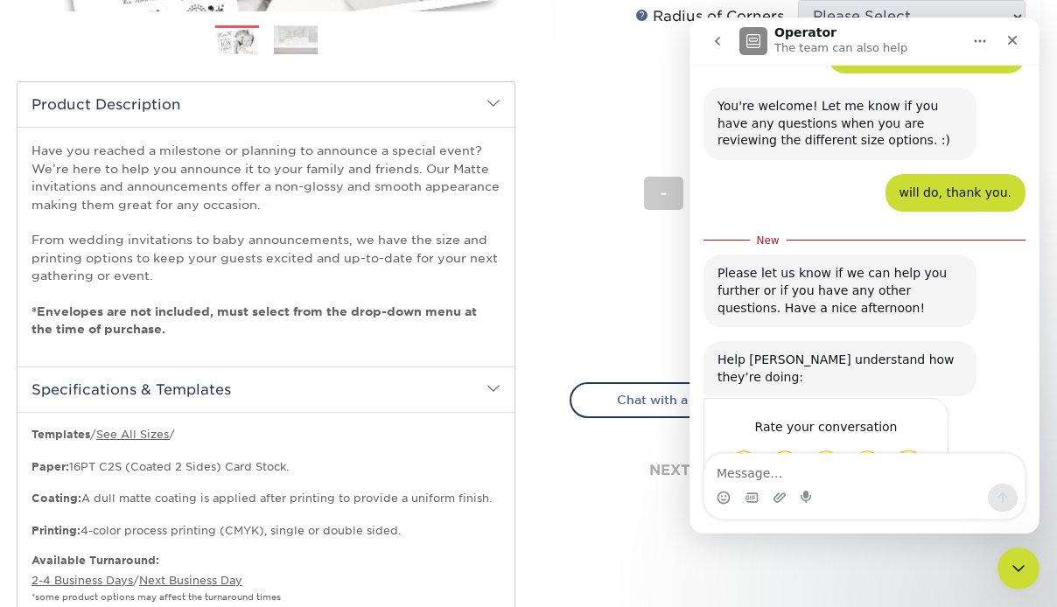
click at [567, 240] on div "Select your options: Sizes Help Sizes Please Select 4.25" x 5.5" 4.25" x 6" 5" …" at bounding box center [798, 93] width 485 height 887
click at [1011, 38] on icon "Close" at bounding box center [1012, 40] width 14 height 14
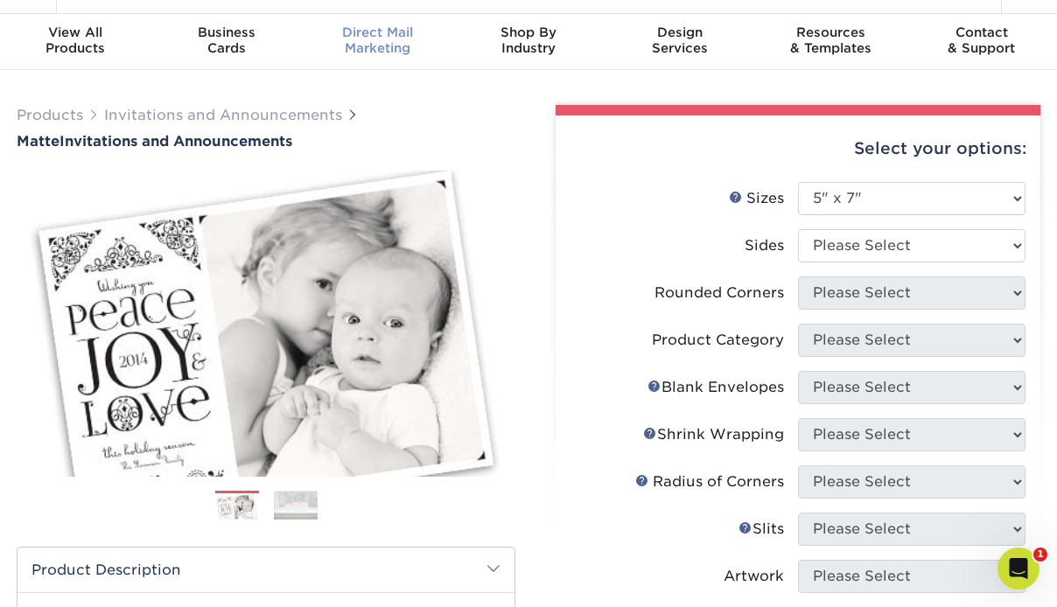
scroll to position [0, 0]
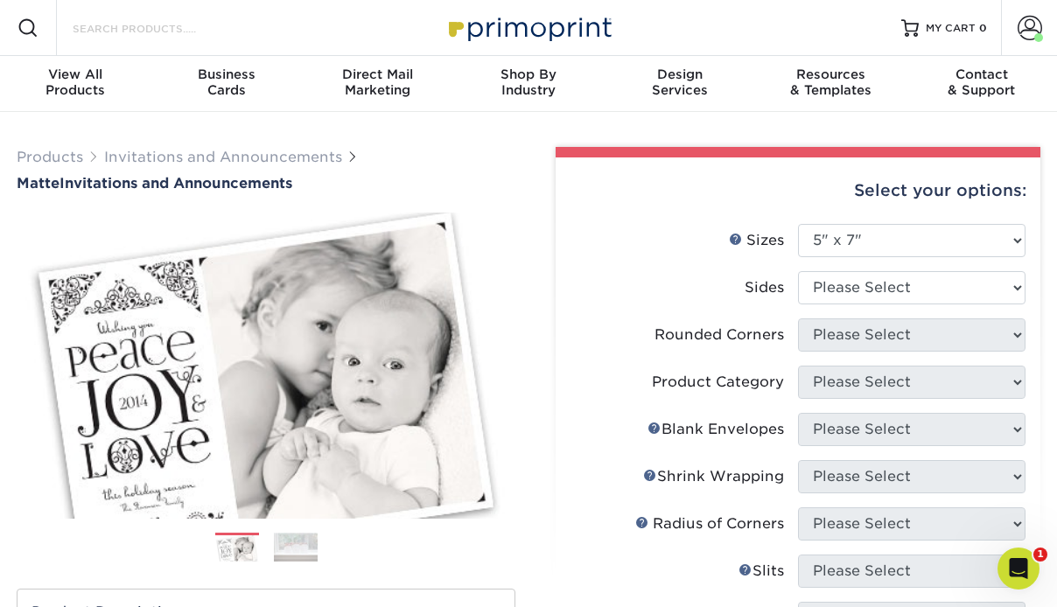
click at [170, 27] on input "Search Products" at bounding box center [156, 27] width 171 height 21
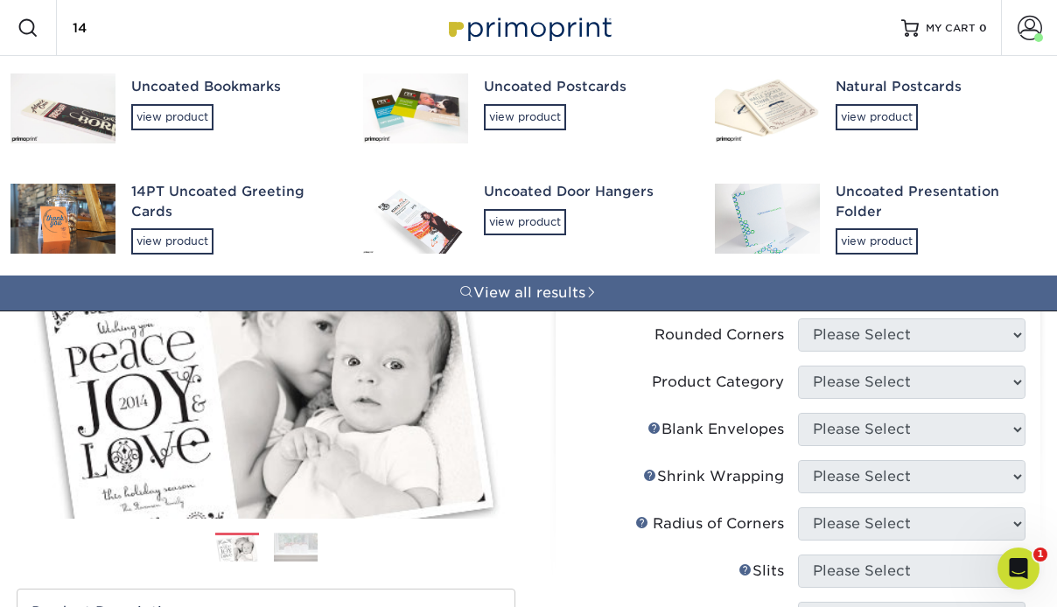
type input "14"
click at [556, 81] on div "Uncoated Postcards" at bounding box center [584, 87] width 200 height 20
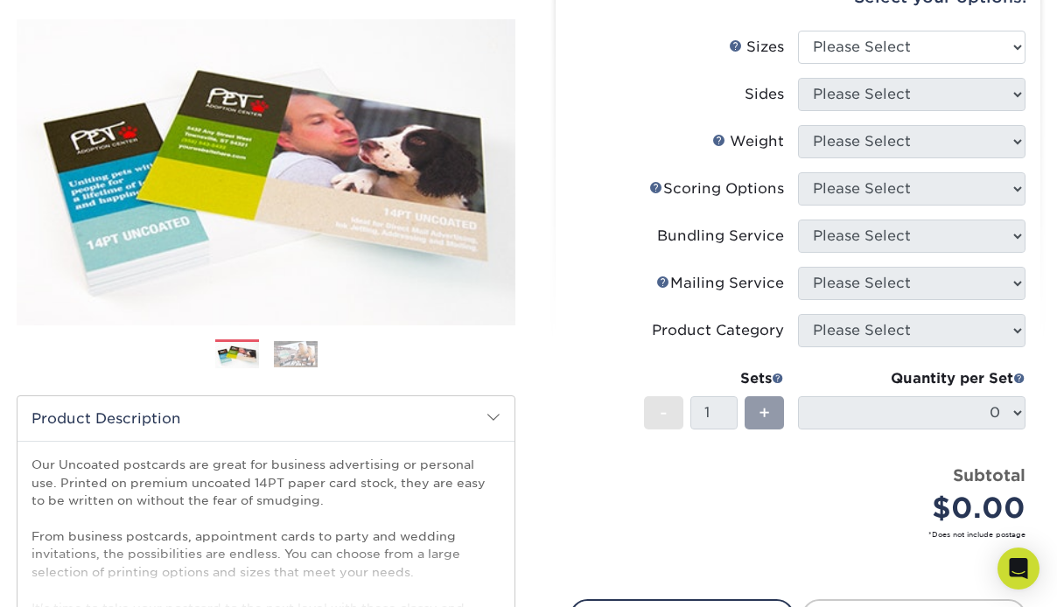
scroll to position [175, 0]
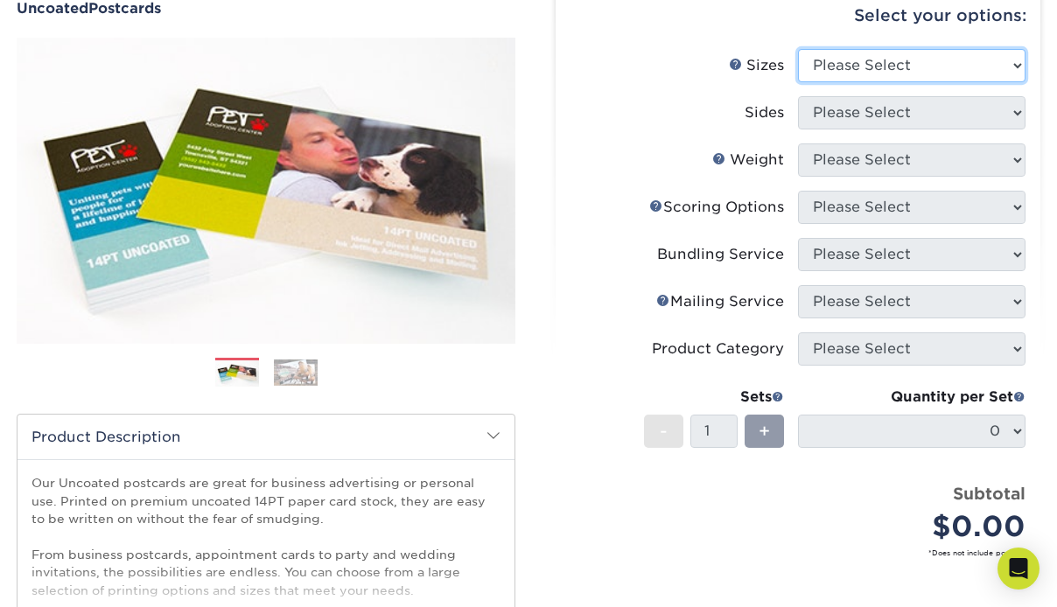
click at [920, 56] on select "Please Select 1.5" x 7" 2" x 8" 2.12" x 5.5" 2.75" x 4.25" 2.75" x 8.5" 3" x 4"…" at bounding box center [911, 65] width 227 height 33
select select "5.00x7.00"
click at [798, 49] on select "Please Select 1.5" x 7" 2" x 8" 2.12" x 5.5" 2.75" x 4.25" 2.75" x 8.5" 3" x 4"…" at bounding box center [911, 65] width 227 height 33
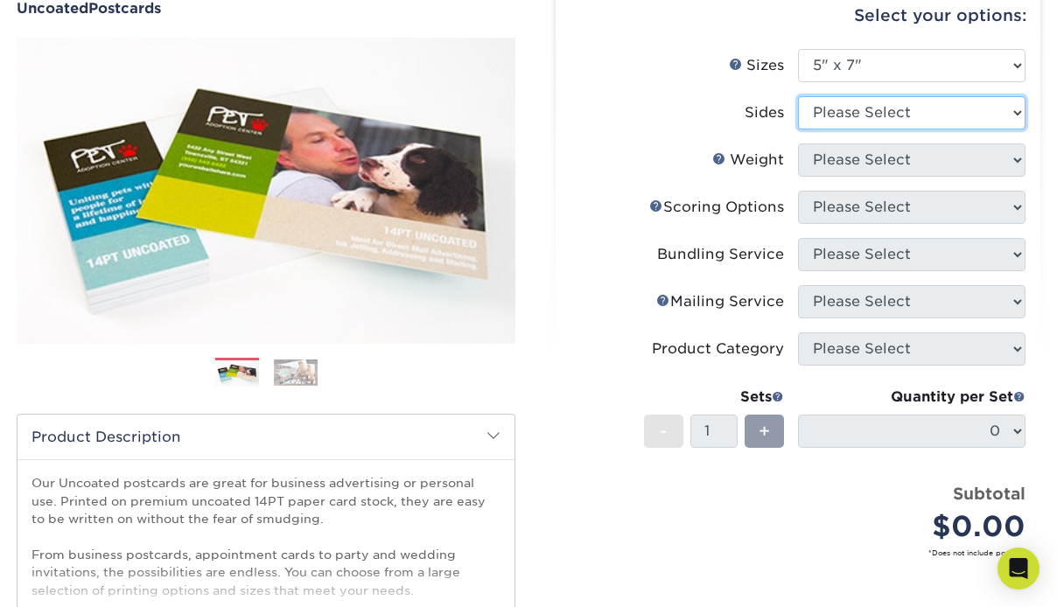
click at [918, 109] on select "Please Select Print Both Sides Print Front Only" at bounding box center [911, 112] width 227 height 33
select select "13abbda7-1d64-4f25-8bb2-c179b224825d"
click at [798, 96] on select "Please Select Print Both Sides Print Front Only" at bounding box center [911, 112] width 227 height 33
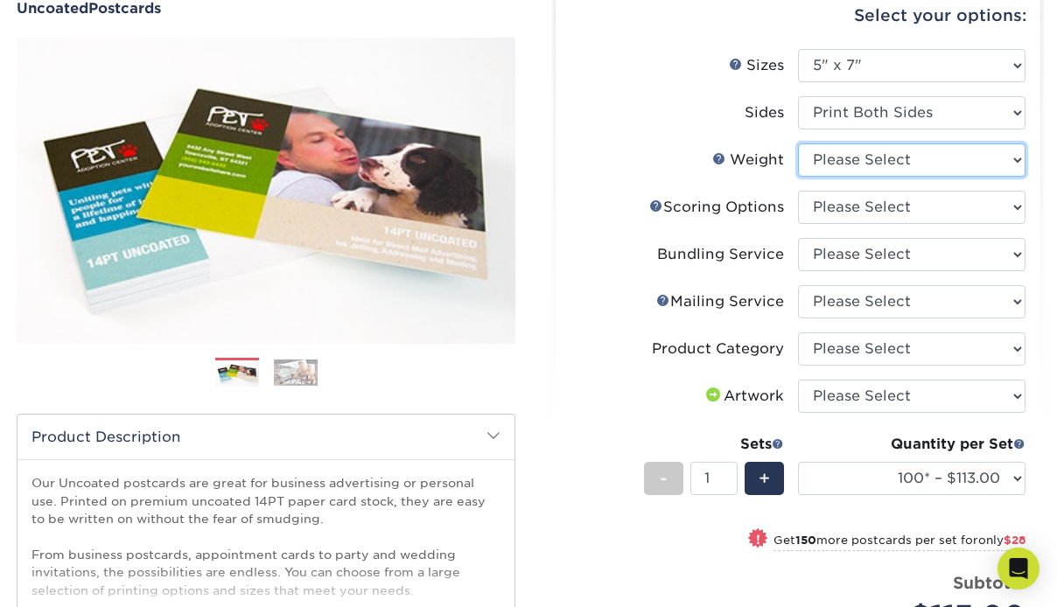
click at [953, 157] on select "Please Select 14PT Uncoated" at bounding box center [911, 159] width 227 height 33
select select "14PT Uncoated"
click at [798, 143] on select "Please Select 14PT Uncoated" at bounding box center [911, 159] width 227 height 33
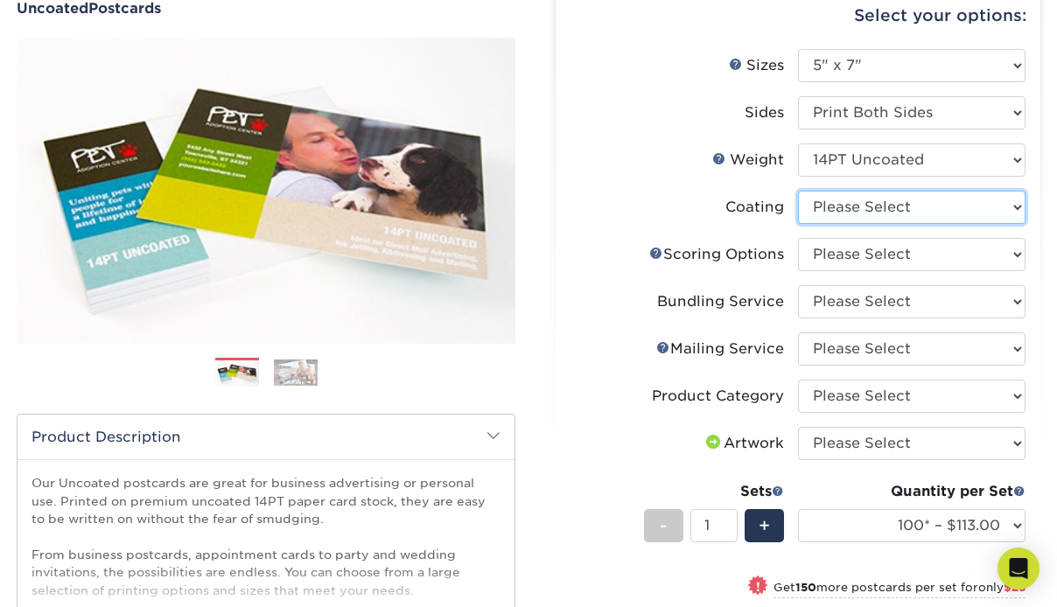
click at [905, 210] on select at bounding box center [911, 207] width 227 height 33
select select "3e7618de-abca-4bda-9f97-8b9129e913d8"
click at [798, 191] on select at bounding box center [911, 207] width 227 height 33
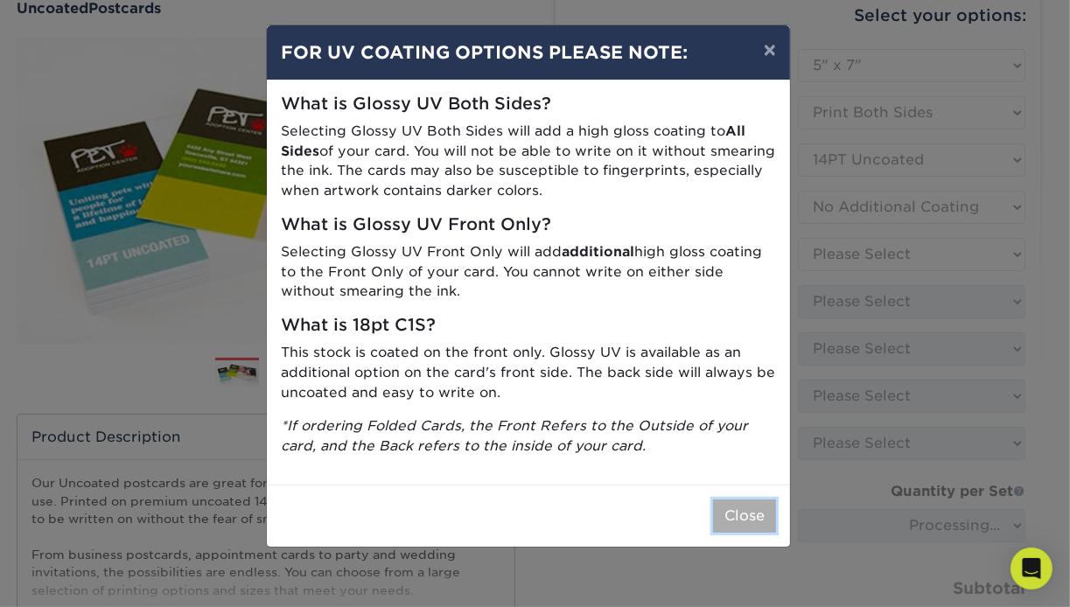
click at [760, 510] on button "Close" at bounding box center [744, 516] width 63 height 33
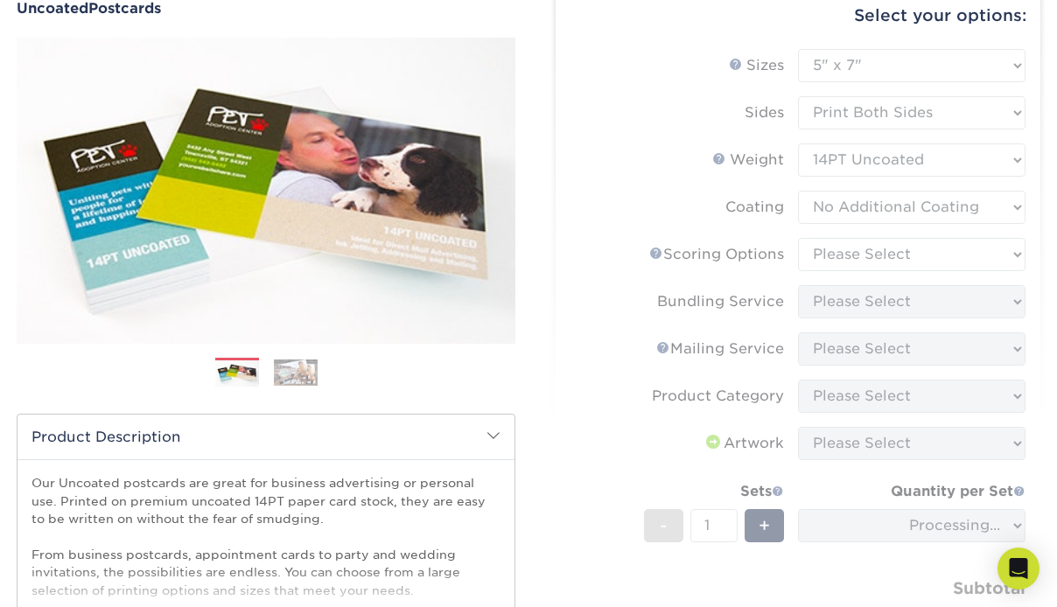
click at [934, 257] on form "Sizes Help Sizes Please Select 1.5" x 7" 2" x 8" 2.12" x 5.5" 2.75" x 4.25" 2.7…" at bounding box center [798, 379] width 457 height 660
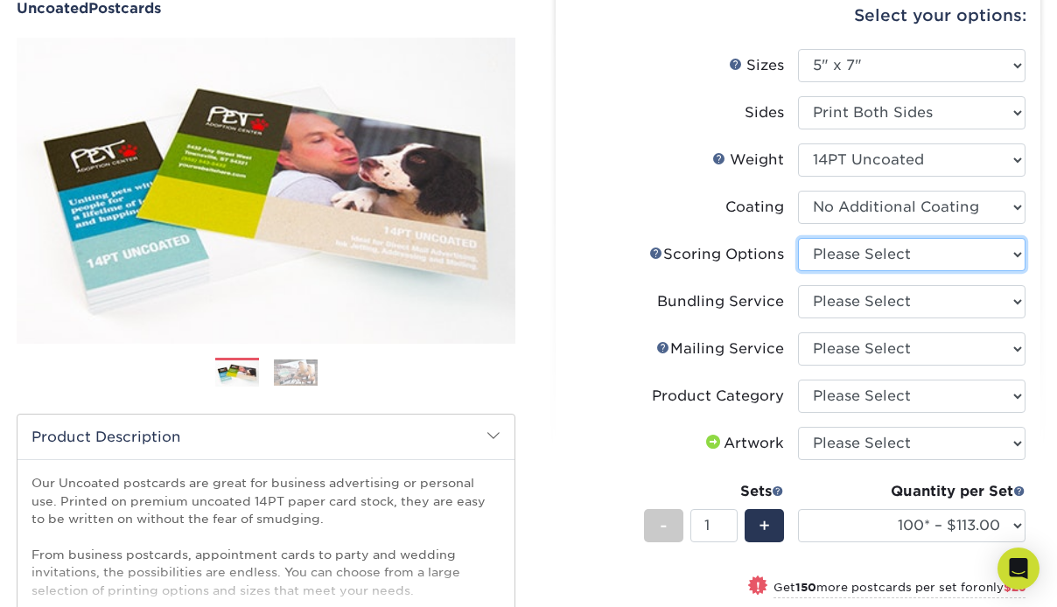
click at [934, 257] on select "Please Select No Scoring One Score Two Scores" at bounding box center [911, 254] width 227 height 33
select select "16ebe401-5398-422d-8cb0-f3adbb82deb5"
click at [798, 238] on select "Please Select No Scoring One Score Two Scores" at bounding box center [911, 254] width 227 height 33
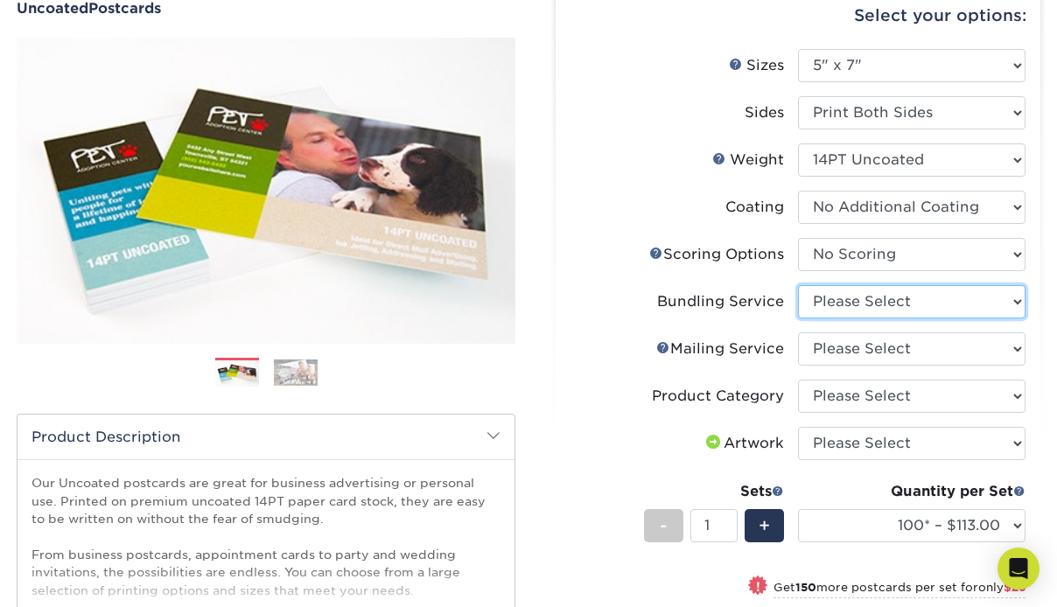
click at [916, 303] on select "Please Select No Bundling Services Yes, Bundles of 50 (+2 Days) Yes, Bundles of…" at bounding box center [911, 301] width 227 height 33
click at [798, 285] on select "Please Select No Bundling Services Yes, Bundles of 50 (+2 Days) Yes, Bundles of…" at bounding box center [911, 301] width 227 height 33
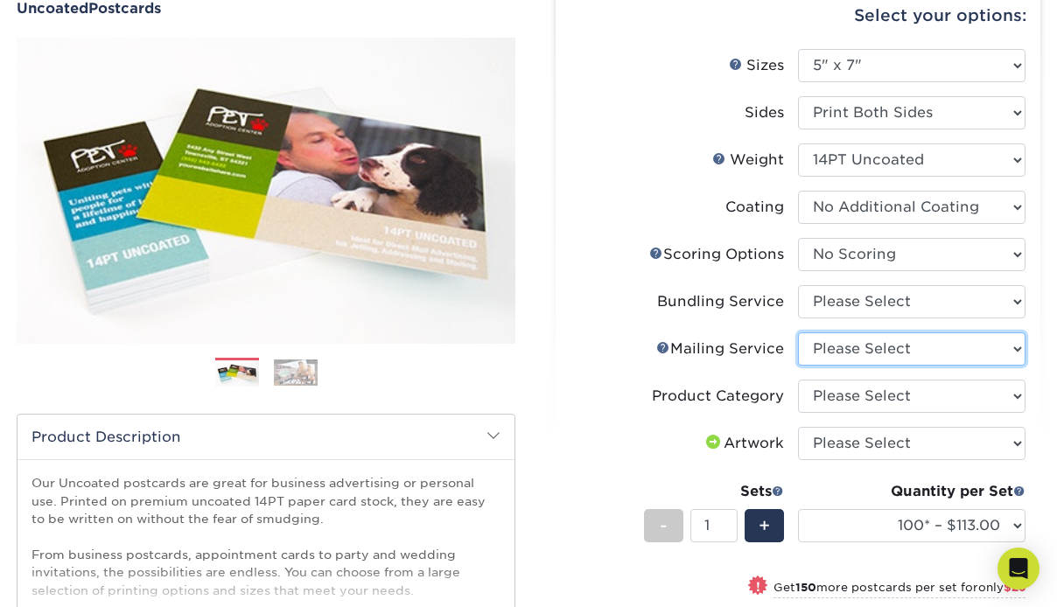
click at [942, 349] on select "Please Select No Direct Mailing Service No, I will mail/stamp/imprint Direct Ma…" at bounding box center [911, 348] width 227 height 33
select select "3e5e9bdd-d78a-4c28-a41d-fe1407925ca6"
click at [798, 332] on select "Please Select No Direct Mailing Service No, I will mail/stamp/imprint Direct Ma…" at bounding box center [911, 348] width 227 height 33
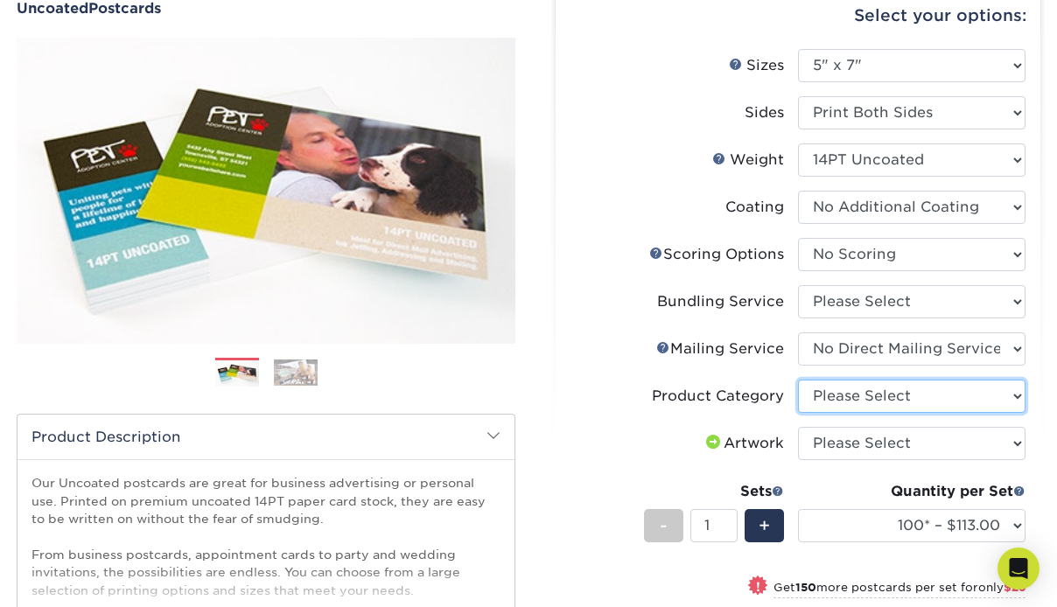
click at [917, 397] on select "Please Select Postcards" at bounding box center [911, 396] width 227 height 33
select select "9b7272e0-d6c8-4c3c-8e97-d3a1bcdab858"
click at [798, 380] on select "Please Select Postcards" at bounding box center [911, 396] width 227 height 33
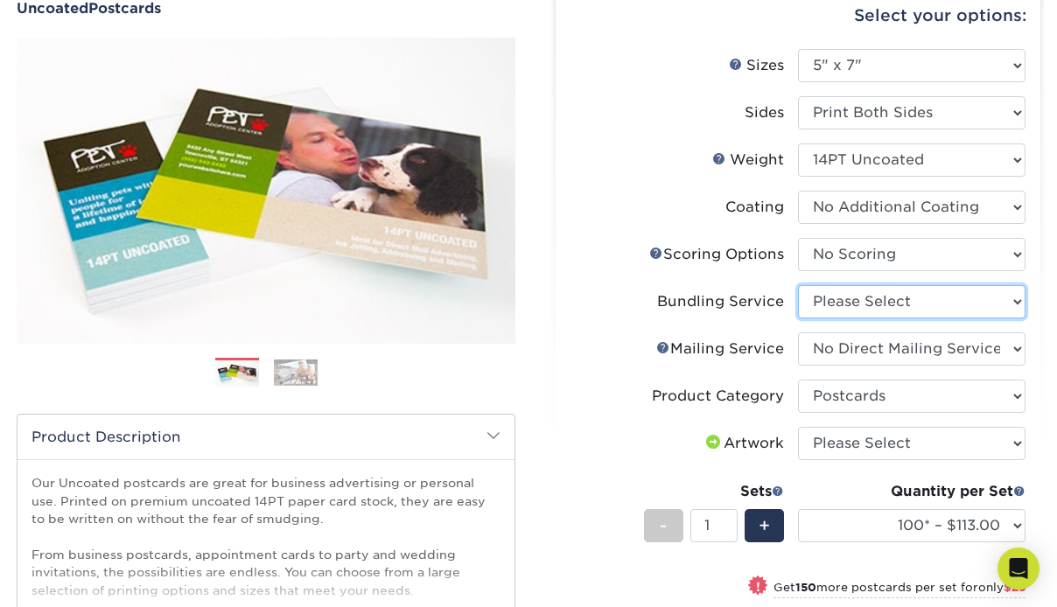
click at [925, 304] on select "Please Select No Bundling Services Yes, Bundles of 50 (+2 Days) Yes, Bundles of…" at bounding box center [911, 301] width 227 height 33
select select "58689abb-25c0-461c-a4c3-a80b627d6649"
click at [798, 285] on select "Please Select No Bundling Services Yes, Bundles of 50 (+2 Days) Yes, Bundles of…" at bounding box center [911, 301] width 227 height 33
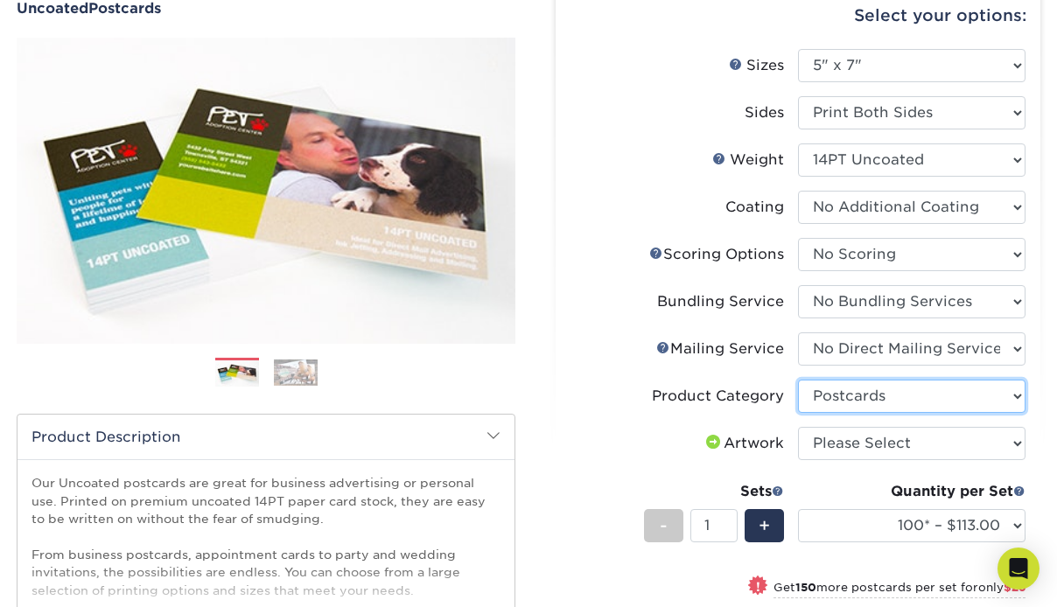
click at [944, 398] on select "Please Select Postcards" at bounding box center [911, 396] width 227 height 33
click at [798, 380] on select "Please Select Postcards" at bounding box center [911, 396] width 227 height 33
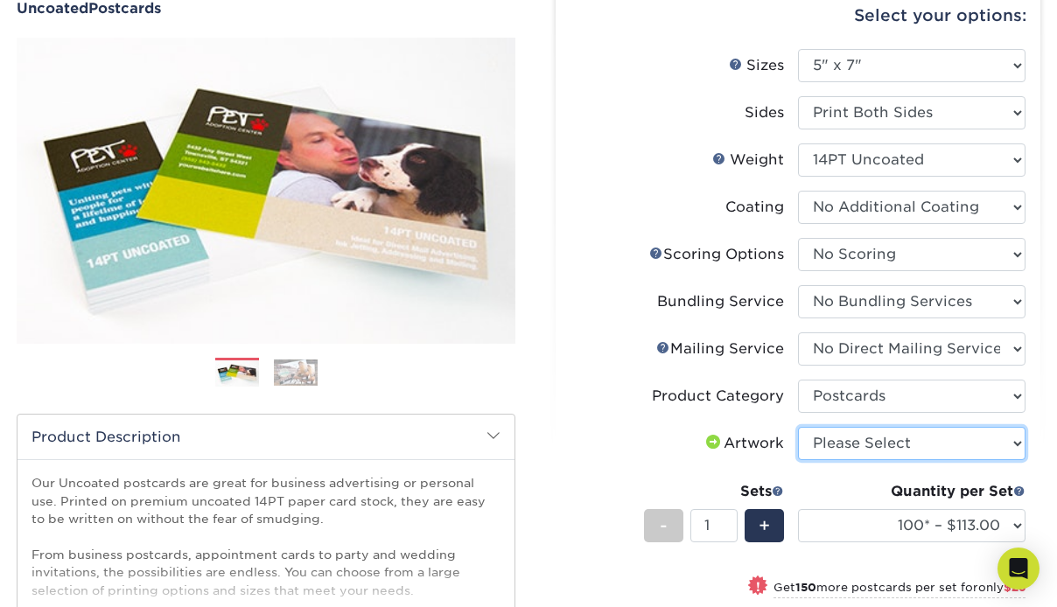
click at [924, 436] on select "Please Select I will upload files I need a design - $150" at bounding box center [911, 443] width 227 height 33
select select "upload"
click at [798, 427] on select "Please Select I will upload files I need a design - $150" at bounding box center [911, 443] width 227 height 33
click at [1033, 468] on div "Select your options: Sizes Help Sizes Please Select 1.5" x 7" 2" x 8" 2.12" x 5…" at bounding box center [798, 472] width 485 height 978
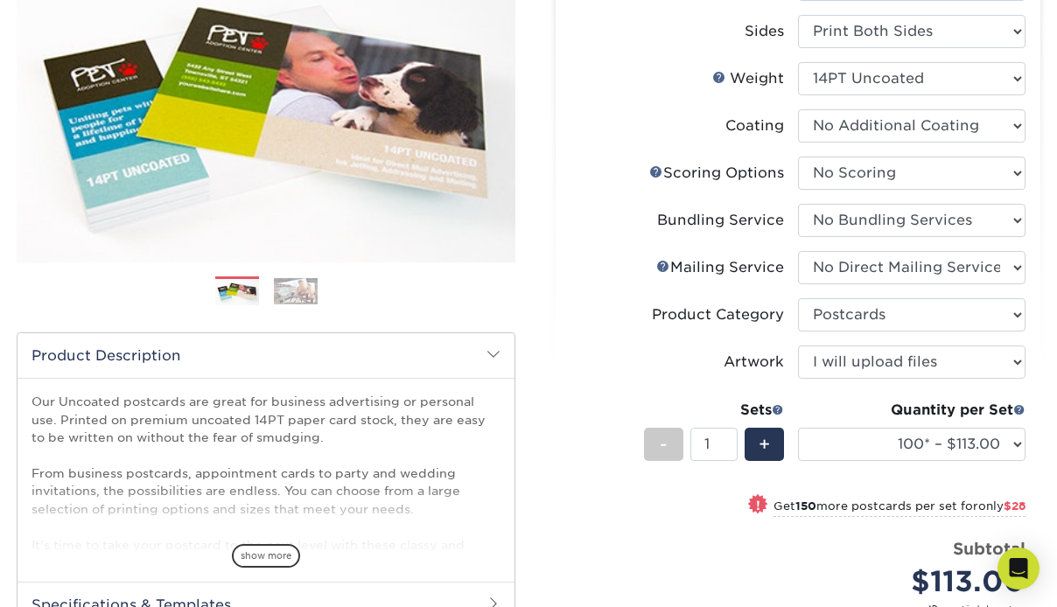
scroll to position [350, 0]
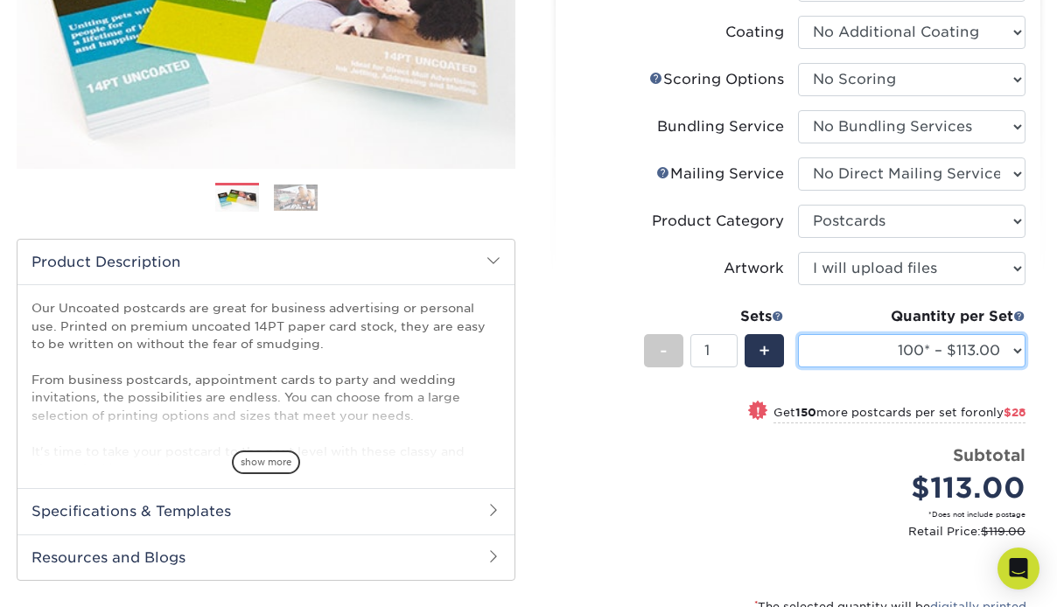
click at [1015, 359] on select "100* – $113.00 250* – $141.00 500 – $156.00 750 – $172.00 1000 – $187.00 1500 –…" at bounding box center [911, 350] width 227 height 33
click at [798, 334] on select "100* – $113.00 250* – $141.00 500 – $156.00 750 – $172.00 1000 – $187.00 1500 –…" at bounding box center [911, 350] width 227 height 33
click at [1013, 351] on select "100* – $113.00 250* – $141.00 500 – $156.00 750 – $172.00 1000 – $187.00 1500 –…" at bounding box center [911, 350] width 227 height 33
click at [798, 334] on select "100* – $113.00 250* – $141.00 500 – $156.00 750 – $172.00 1000 – $187.00 1500 –…" at bounding box center [911, 350] width 227 height 33
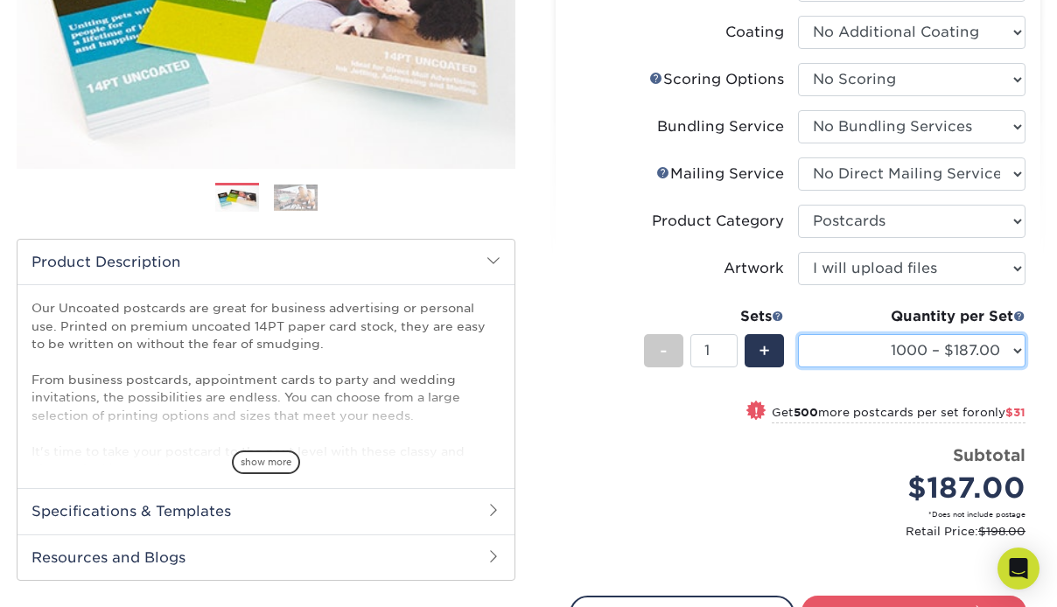
click at [982, 346] on select "100* – $113.00 250* – $141.00 500 – $156.00 750 – $172.00 1000 – $187.00 1500 –…" at bounding box center [911, 350] width 227 height 33
click at [798, 334] on select "100* – $113.00 250* – $141.00 500 – $156.00 750 – $172.00 1000 – $187.00 1500 –…" at bounding box center [911, 350] width 227 height 33
click at [931, 353] on select "100* – $113.00 250* – $141.00 500 – $156.00 750 – $172.00 1000 – $187.00 1500 –…" at bounding box center [911, 350] width 227 height 33
click at [798, 334] on select "100* – $113.00 250* – $141.00 500 – $156.00 750 – $172.00 1000 – $187.00 1500 –…" at bounding box center [911, 350] width 227 height 33
click at [1019, 354] on select "100* – $113.00 250* – $141.00 500 – $156.00 750 – $172.00 1000 – $187.00 1500 –…" at bounding box center [911, 350] width 227 height 33
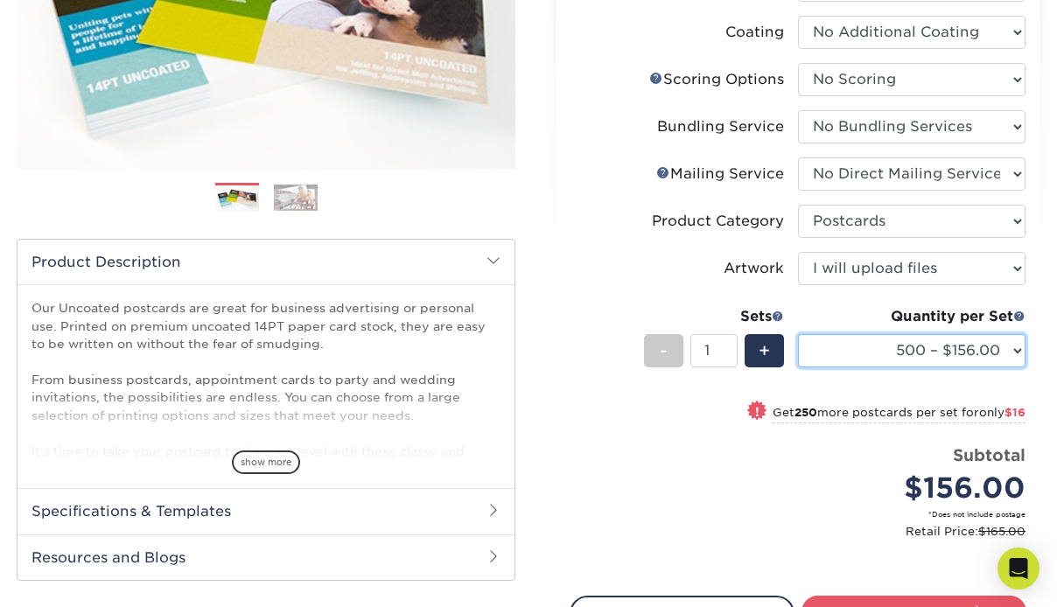
click at [985, 346] on select "100* – $113.00 250* – $141.00 500 – $156.00 750 – $172.00 1000 – $187.00 1500 –…" at bounding box center [911, 350] width 227 height 33
click at [798, 334] on select "100* – $113.00 250* – $141.00 500 – $156.00 750 – $172.00 1000 – $187.00 1500 –…" at bounding box center [911, 350] width 227 height 33
click at [1001, 347] on select "100* – $113.00 250* – $141.00 500 – $156.00 750 – $172.00 1000 – $187.00 1500 –…" at bounding box center [911, 350] width 227 height 33
select select "500 – $156.00"
click at [798, 334] on select "100* – $113.00 250* – $141.00 500 – $156.00 750 – $172.00 1000 – $187.00 1500 –…" at bounding box center [911, 350] width 227 height 33
